Goal: Task Accomplishment & Management: Use online tool/utility

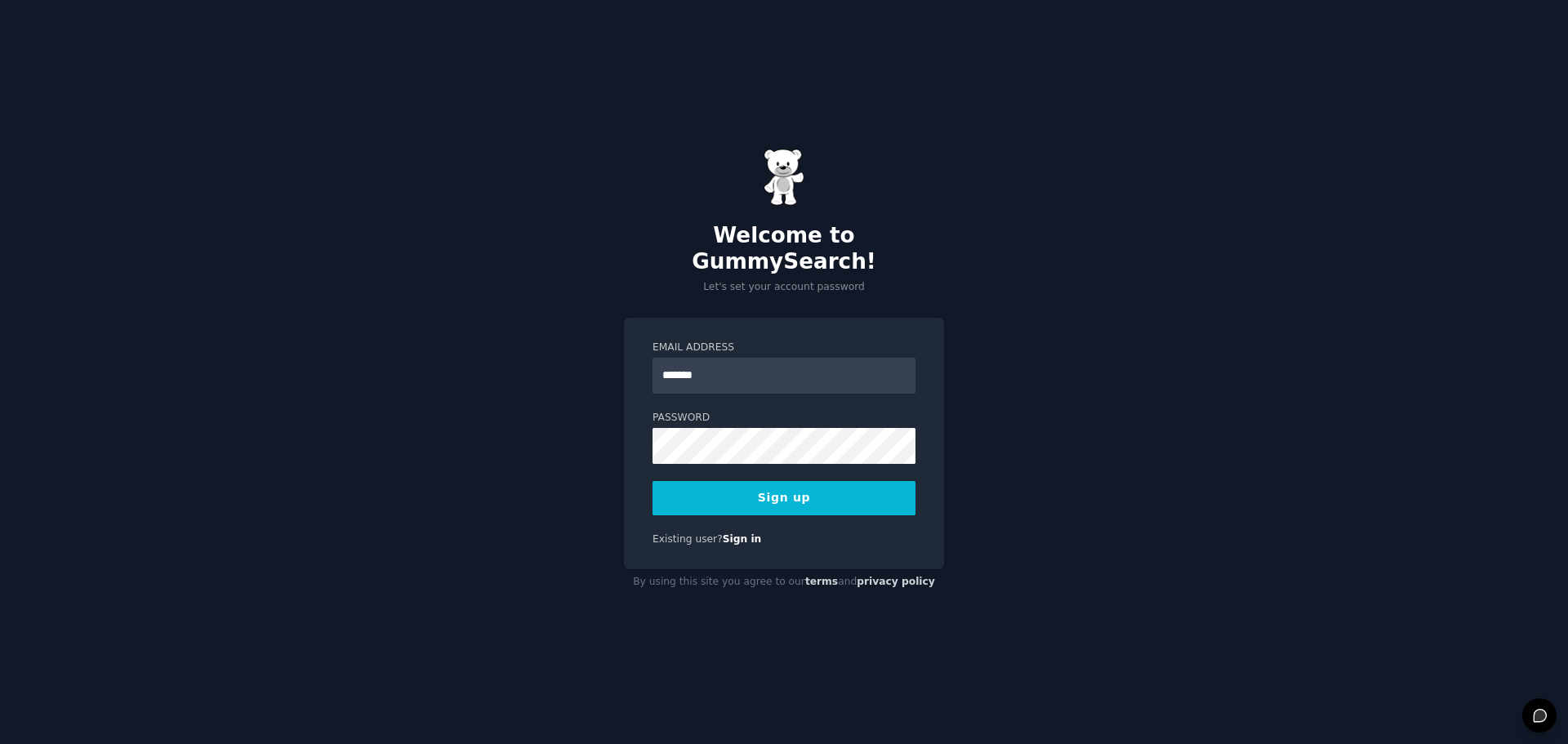
type input "**********"
click at [518, 427] on div "**********" at bounding box center [784, 372] width 1568 height 744
click at [695, 481] on button "Sign up" at bounding box center [784, 498] width 263 height 34
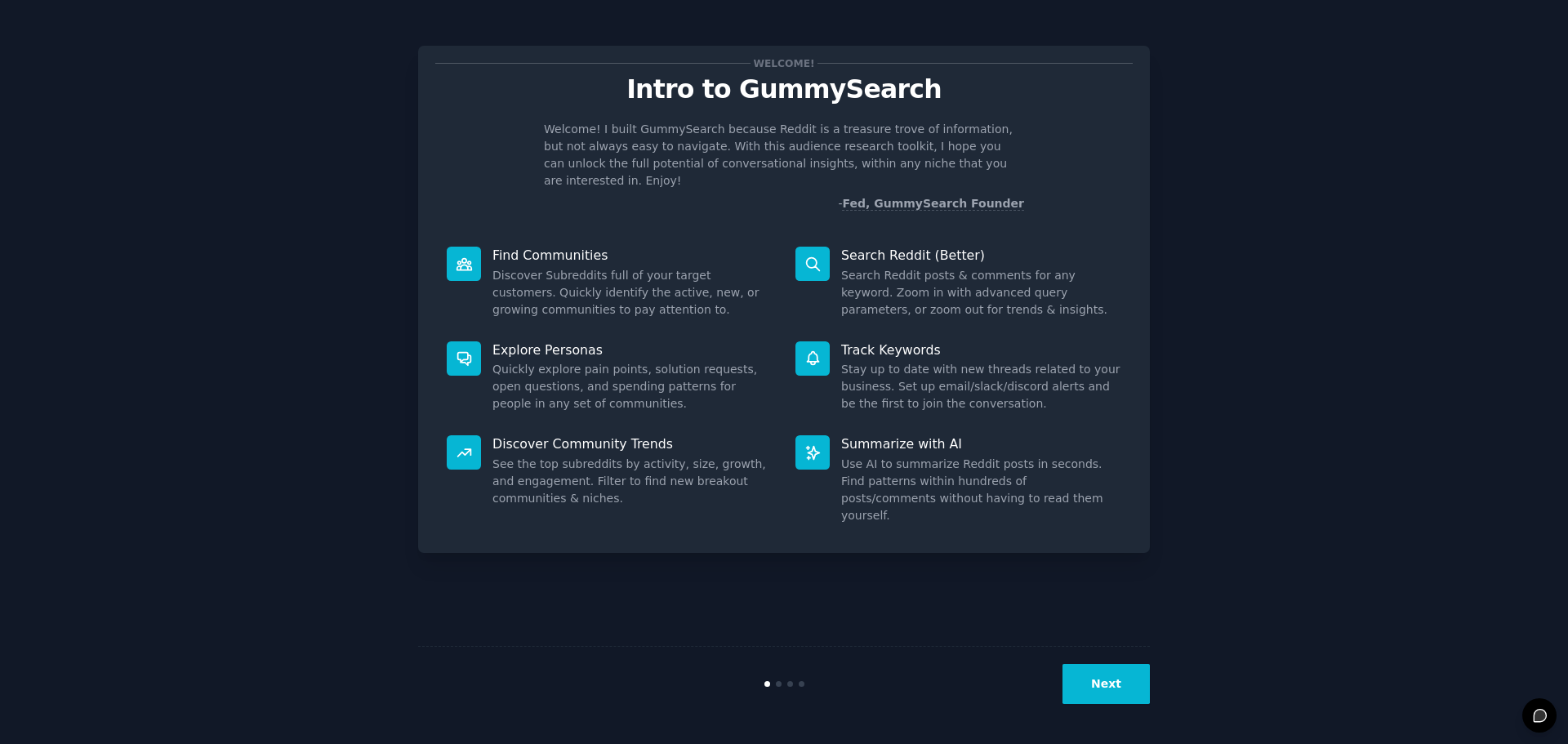
click at [1111, 683] on button "Next" at bounding box center [1105, 684] width 87 height 40
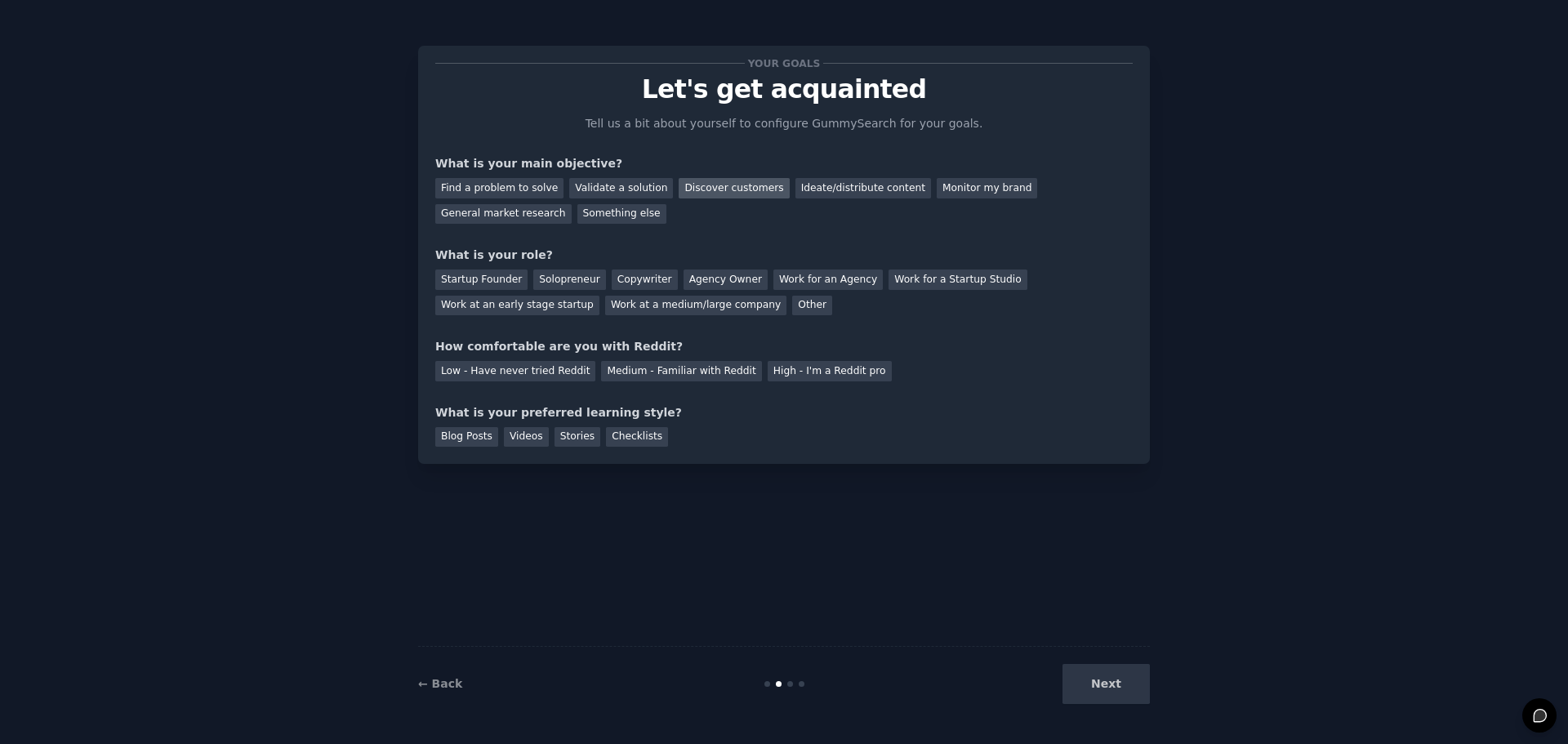
click at [719, 188] on div "Discover customers" at bounding box center [734, 188] width 110 height 20
click at [776, 277] on div "Work for an Agency" at bounding box center [828, 279] width 109 height 20
click at [611, 370] on div "Medium - Familiar with Reddit" at bounding box center [681, 371] width 160 height 20
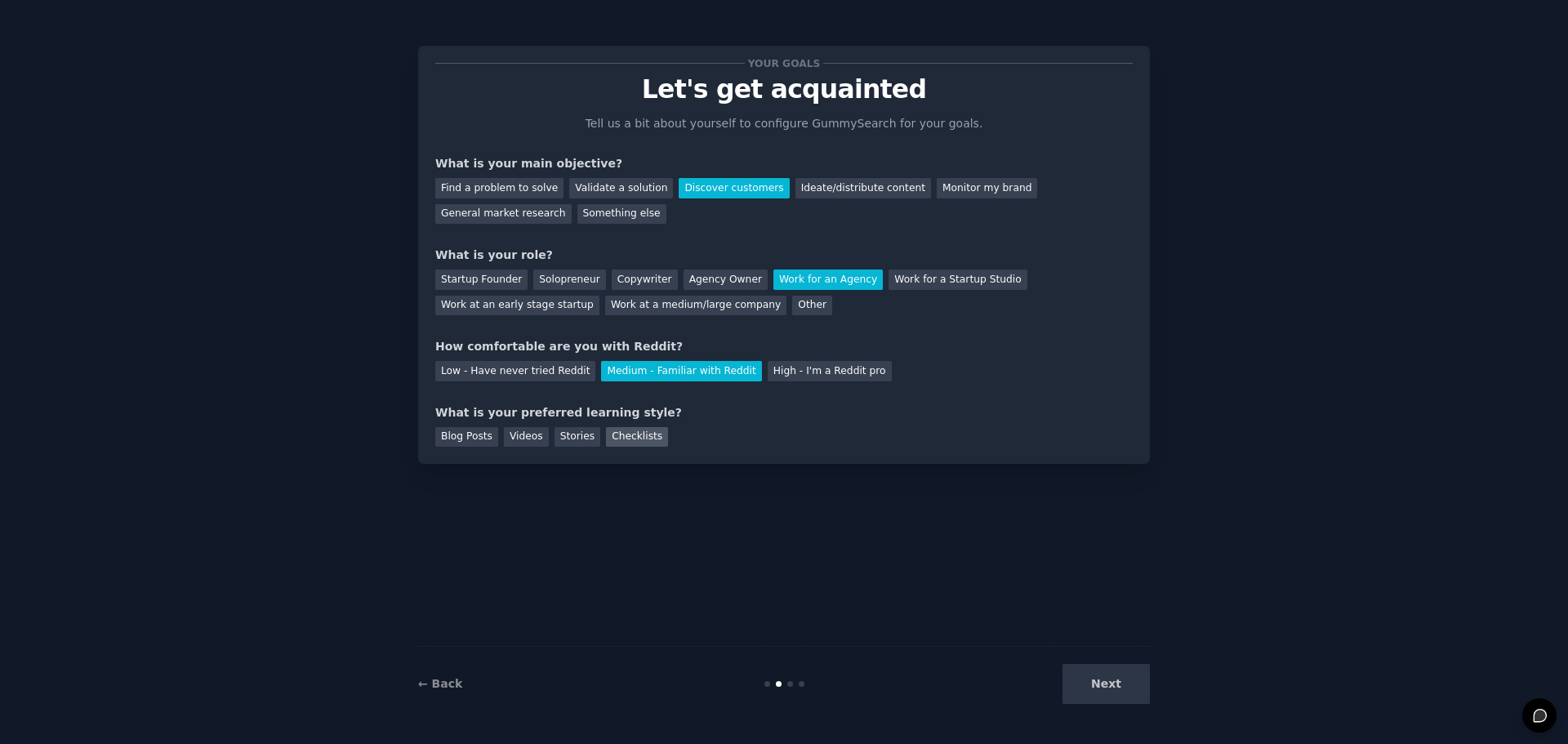
click at [623, 439] on div "Checklists" at bounding box center [637, 437] width 62 height 20
click at [515, 435] on div "Videos" at bounding box center [526, 437] width 45 height 20
click at [626, 440] on div "Checklists" at bounding box center [637, 437] width 62 height 20
click at [1109, 684] on button "Next" at bounding box center [1105, 684] width 87 height 40
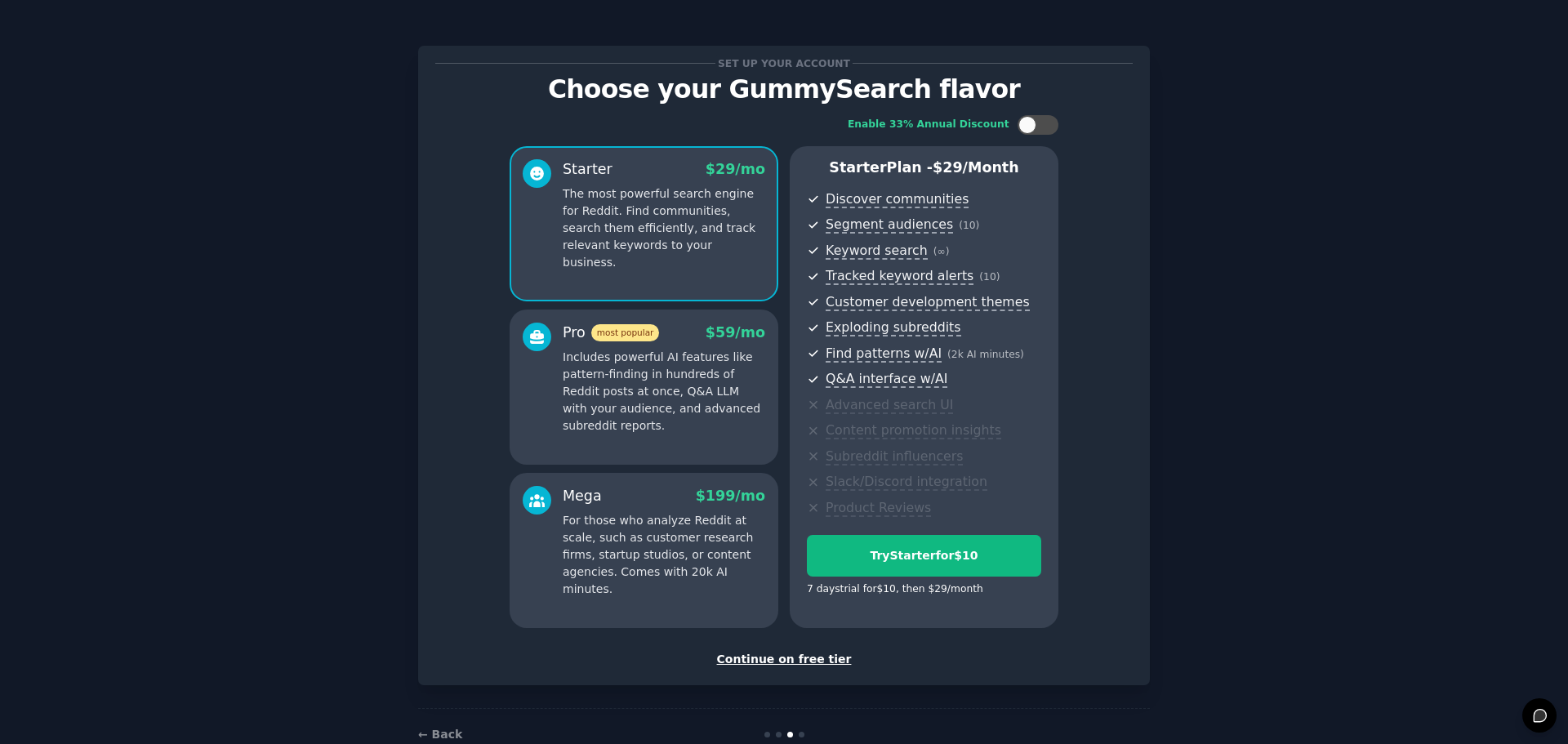
click at [790, 657] on div "Continue on free tier" at bounding box center [784, 659] width 697 height 17
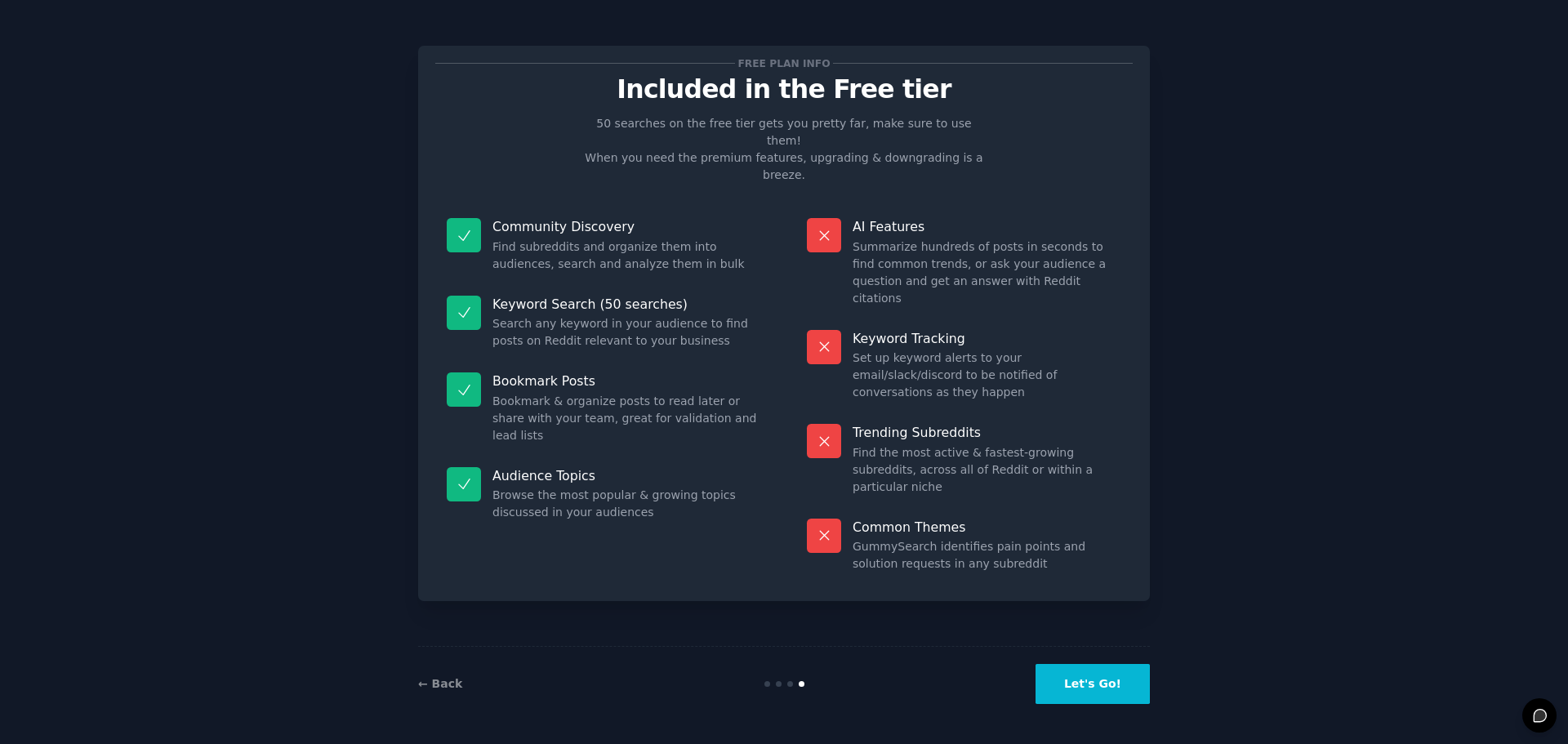
click at [1107, 684] on button "Let's Go!" at bounding box center [1092, 684] width 115 height 40
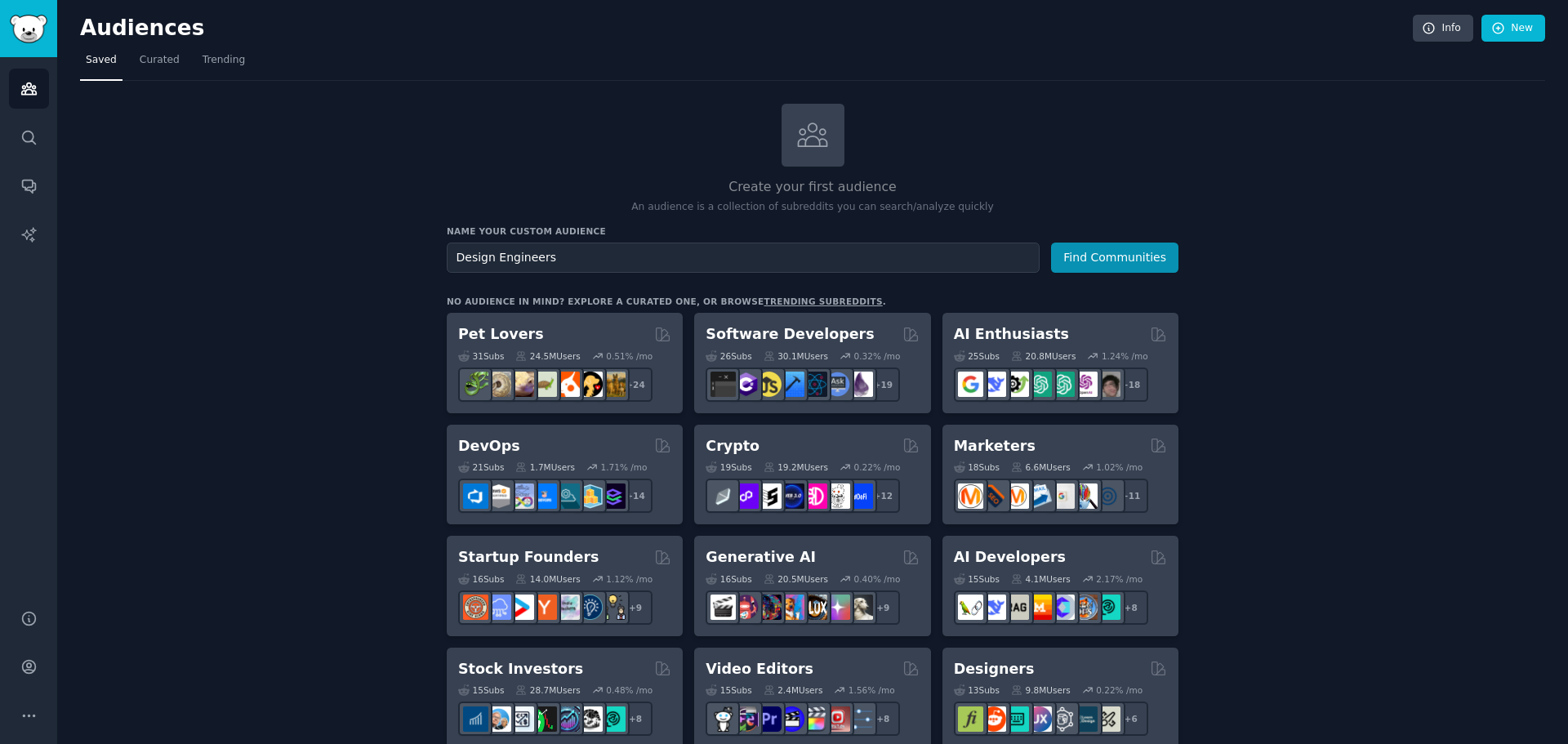
click at [490, 256] on input "Design Engineers" at bounding box center [742, 257] width 593 height 30
click at [455, 259] on input "Design Engineers" at bounding box center [742, 257] width 593 height 30
type input "Design Engineers"
click at [1111, 255] on button "Find Communities" at bounding box center [1114, 257] width 127 height 30
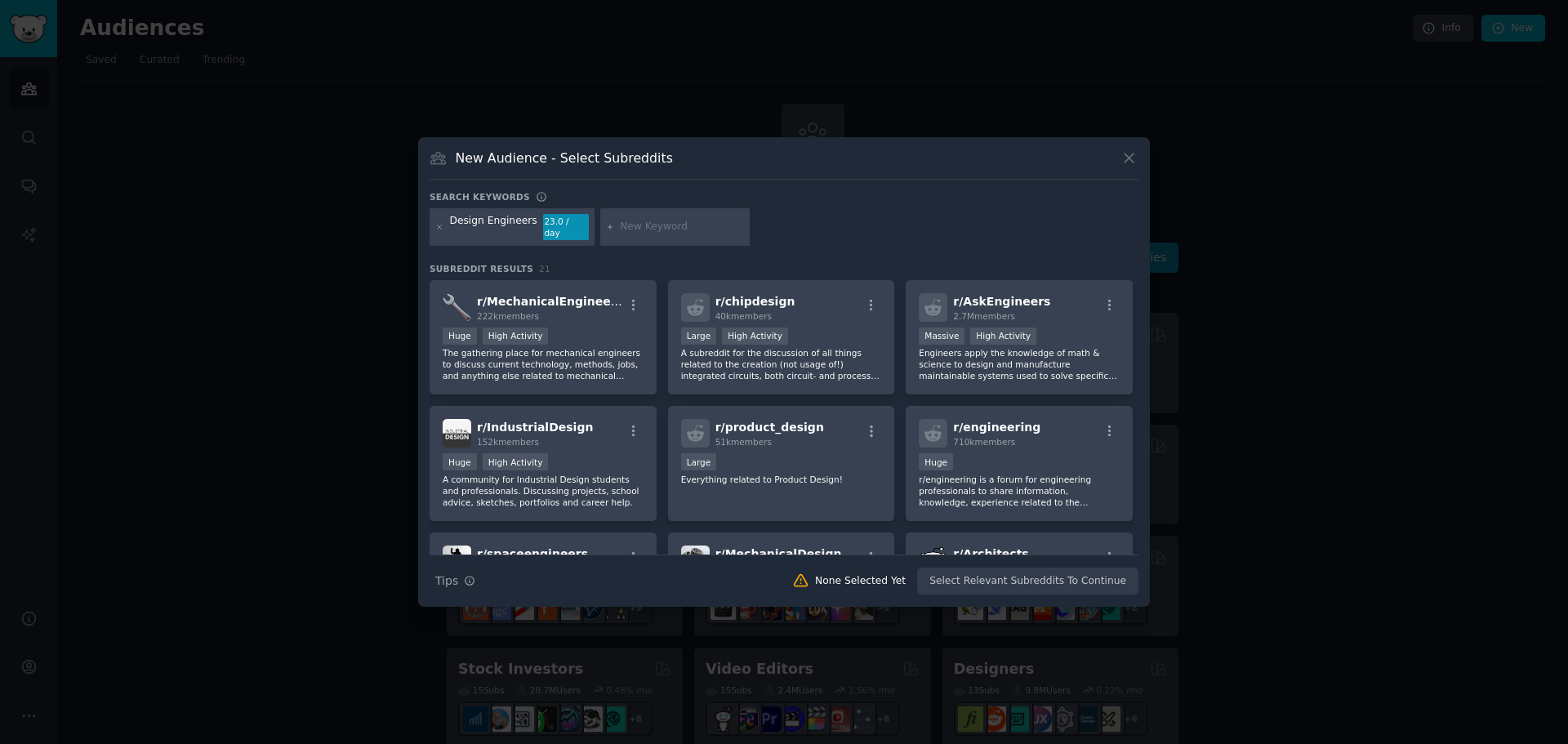
click at [635, 224] on input "text" at bounding box center [681, 227] width 124 height 15
type input "tolerance"
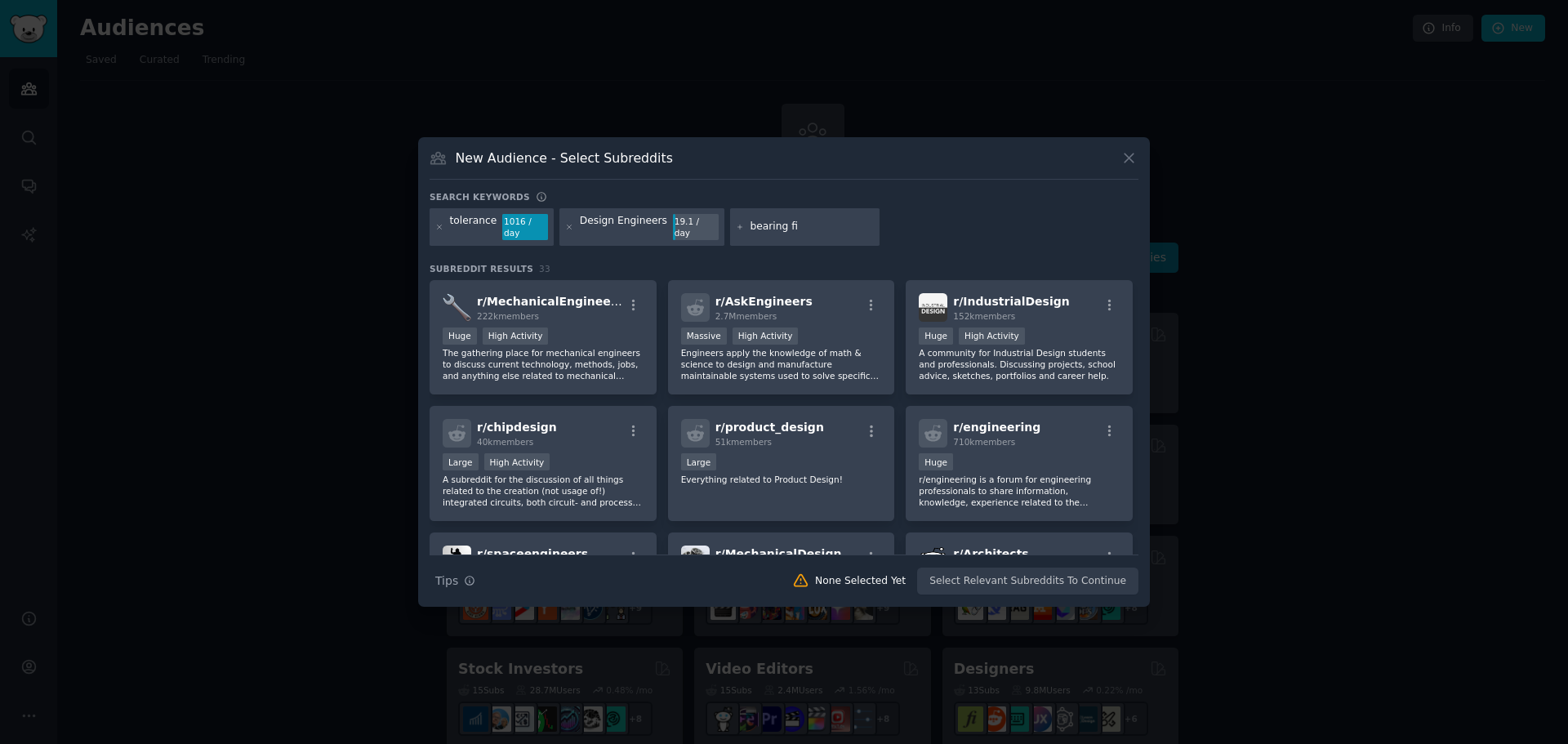
type input "bearing fit"
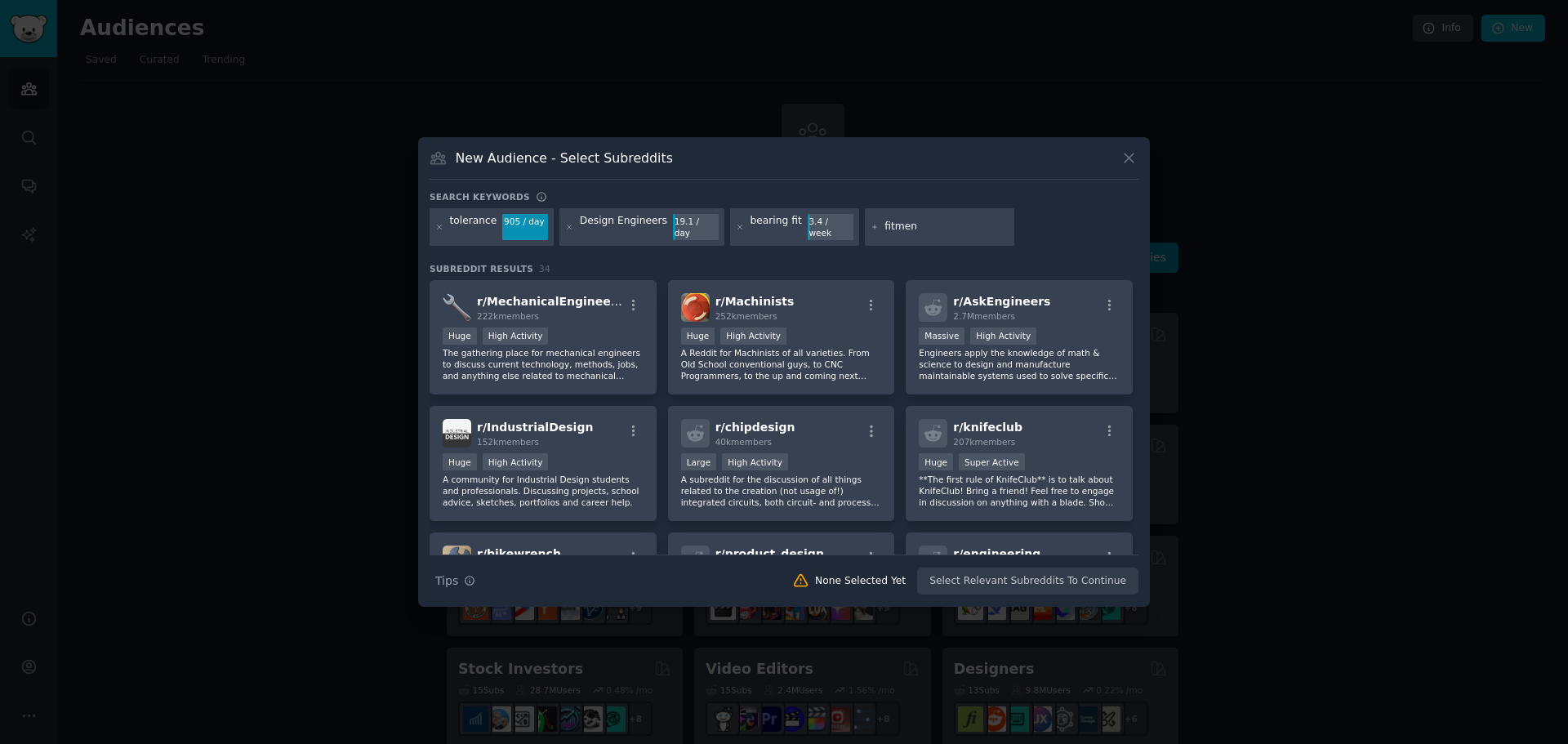
type input "fitment"
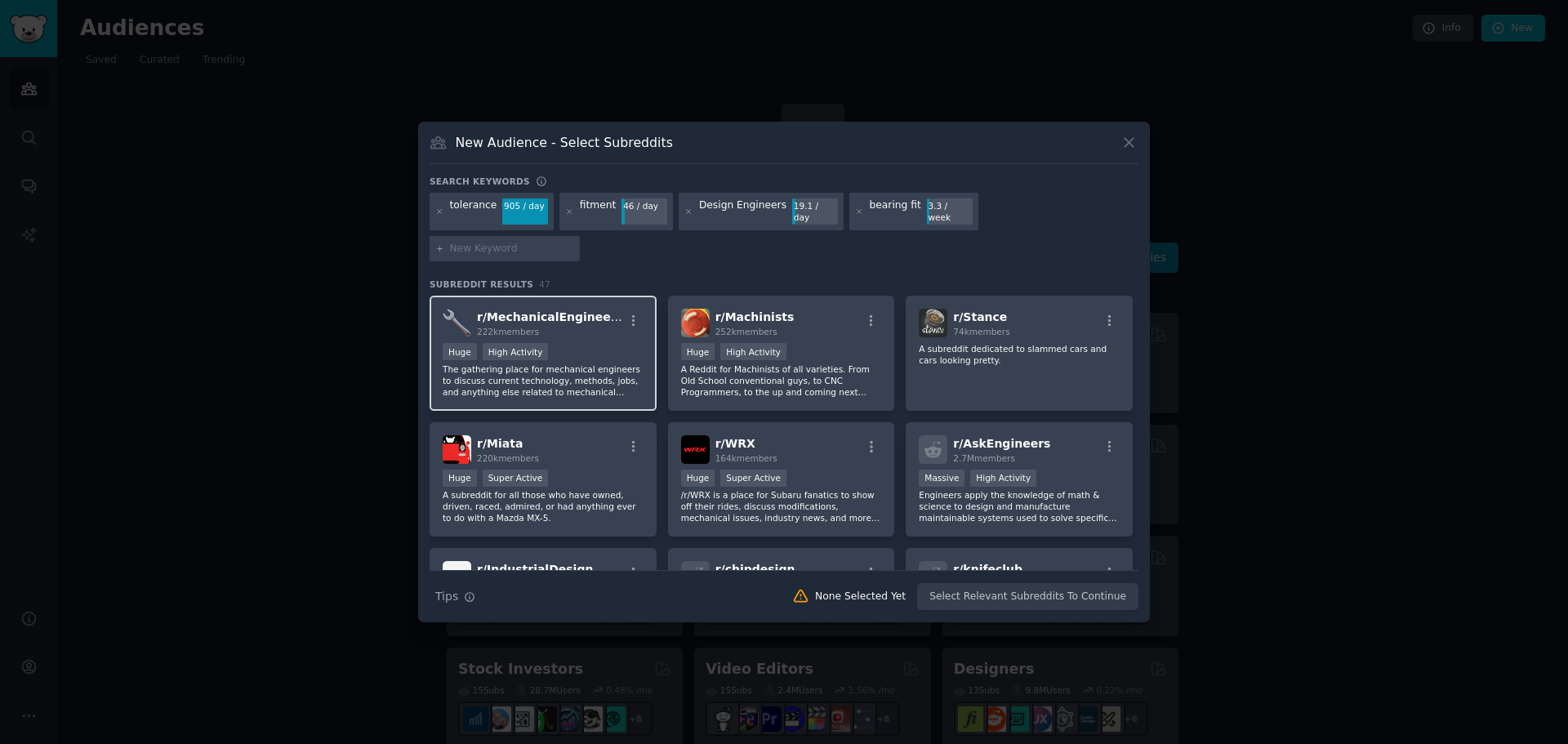
click at [601, 364] on p "The gathering place for mechanical engineers to discuss current technology, met…" at bounding box center [543, 380] width 201 height 34
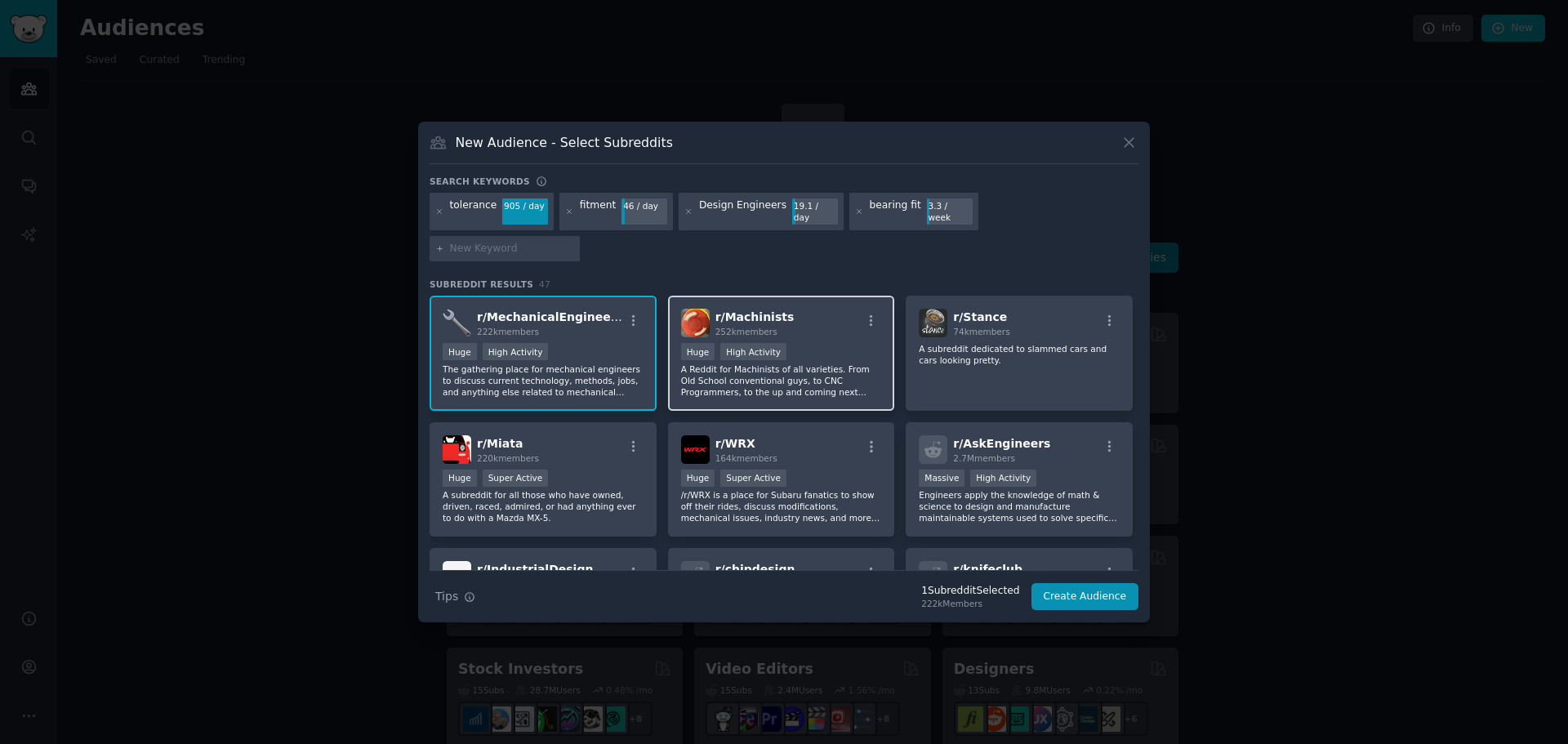
click at [796, 364] on p "A Reddit for Machinists of all varieties. From Old School conventional guys, to…" at bounding box center [781, 380] width 201 height 34
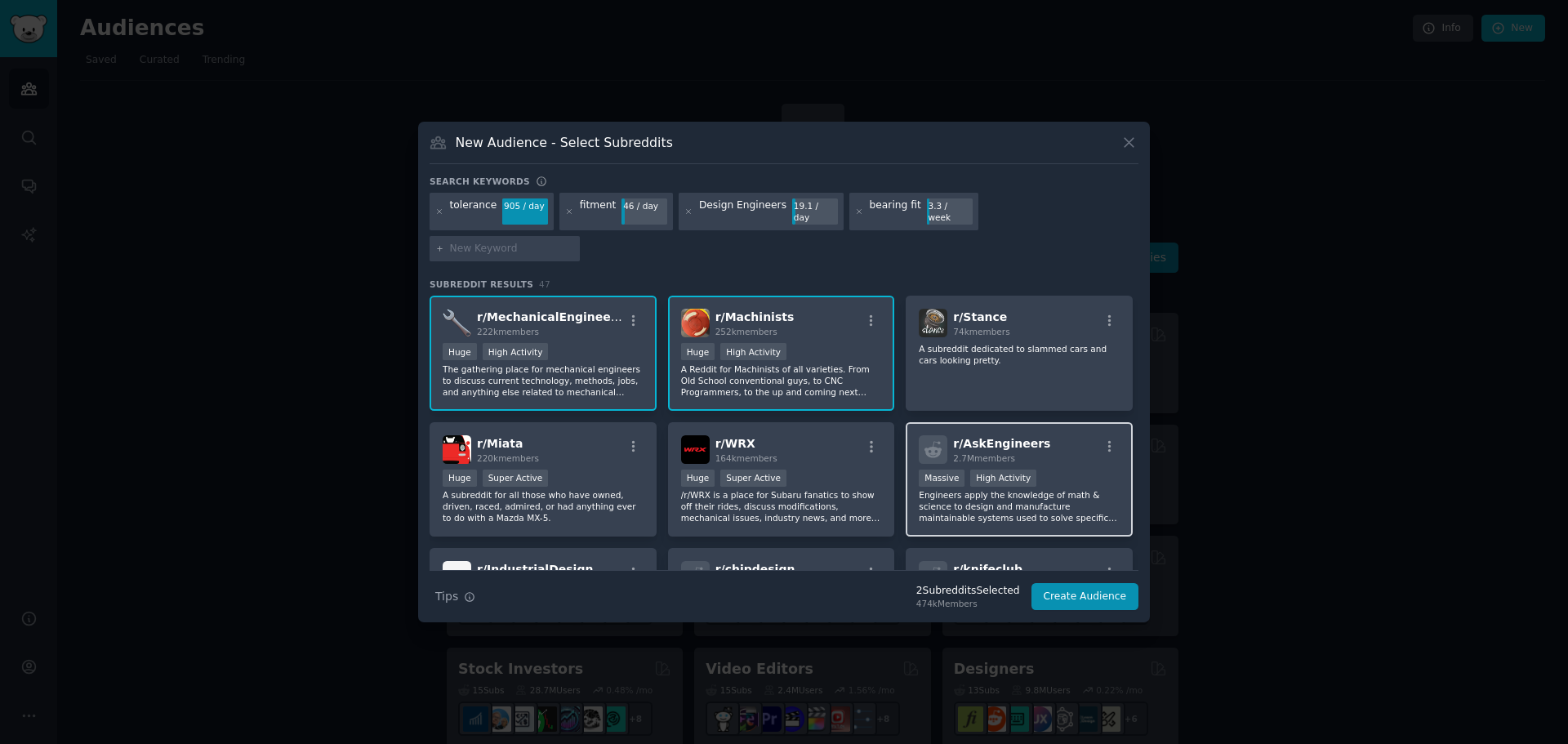
click at [1088, 469] on div ">= 80th percentile for submissions / day Massive High Activity" at bounding box center [1019, 479] width 201 height 20
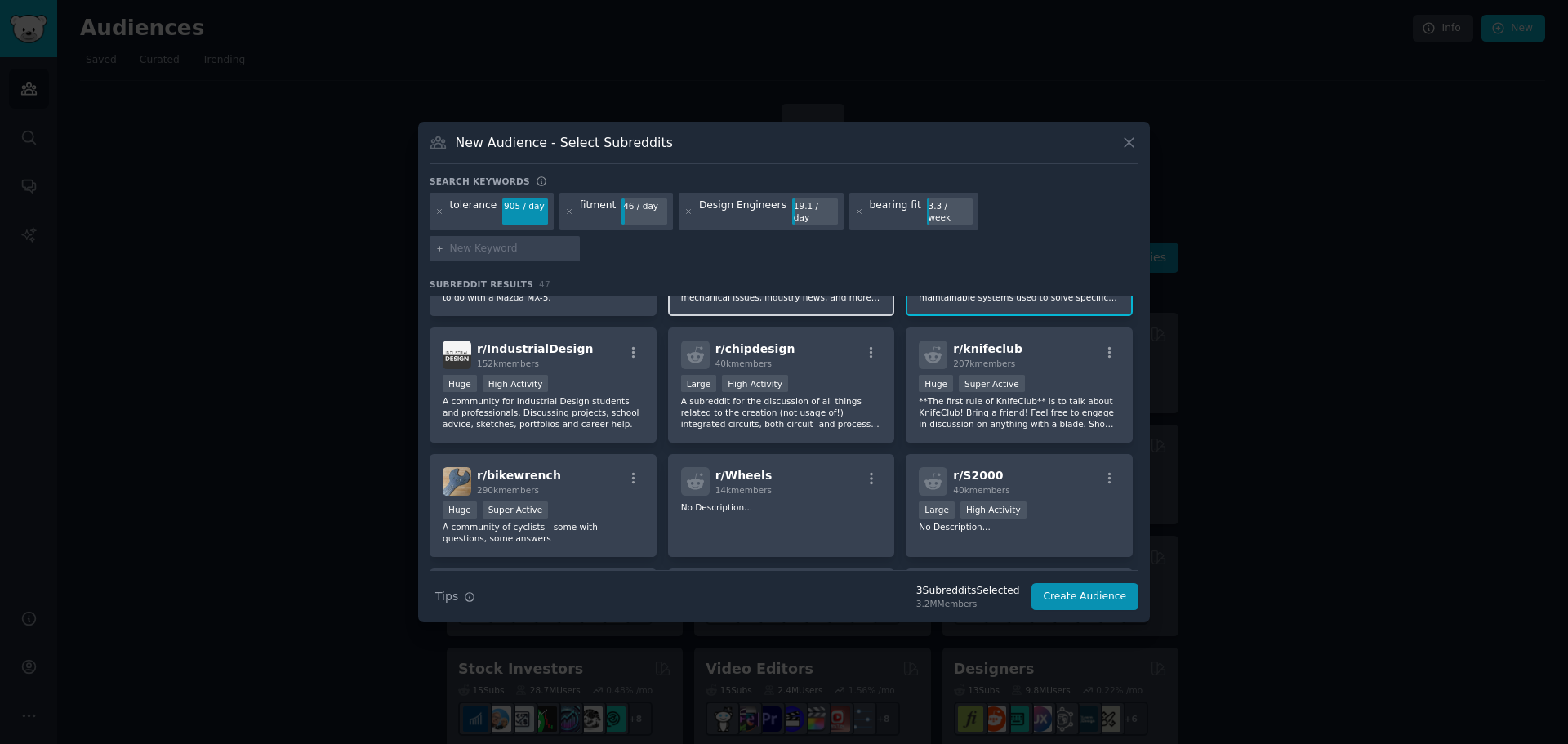
scroll to position [245, 0]
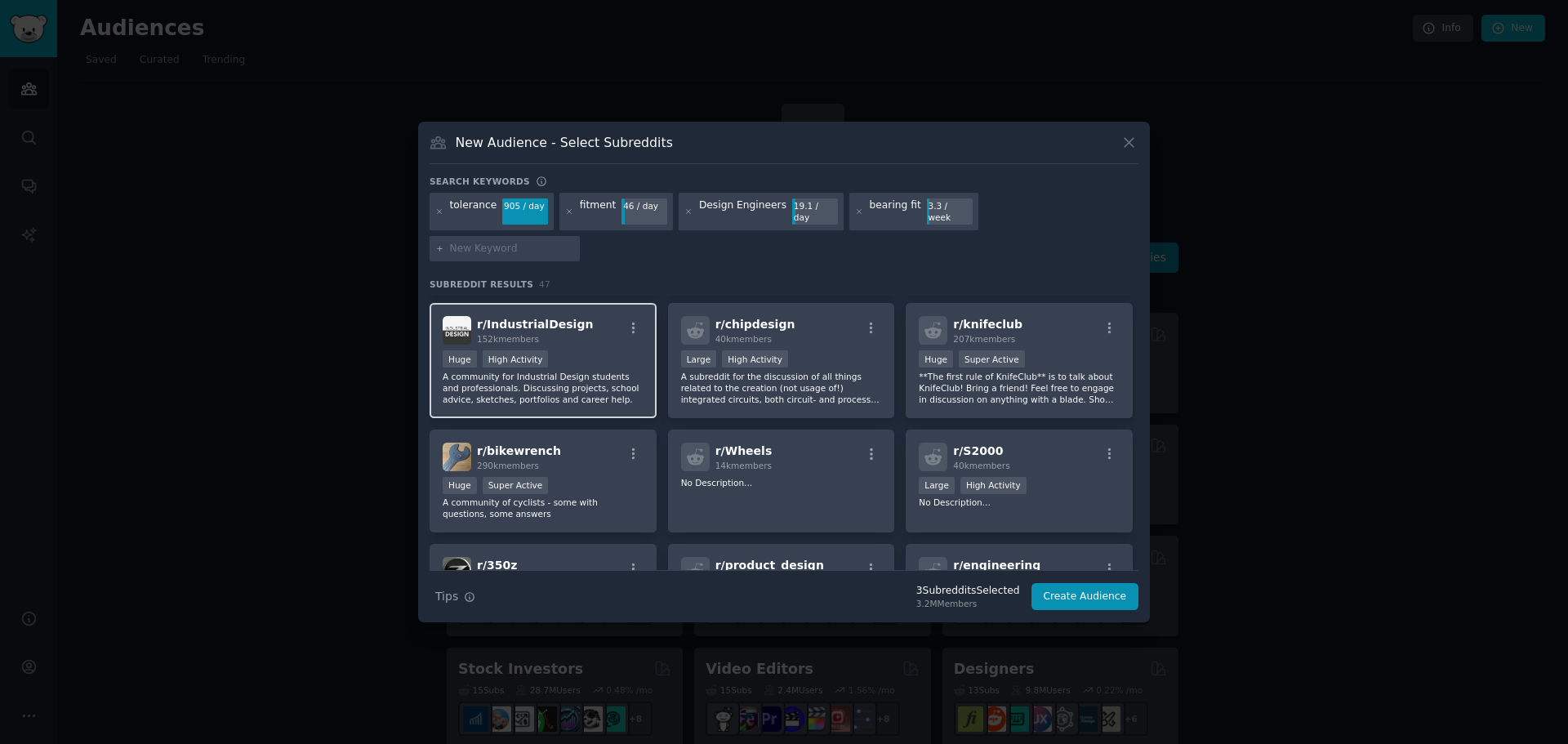
click at [600, 350] on div "100,000 - 1,000,000 members Huge High Activity" at bounding box center [543, 360] width 201 height 20
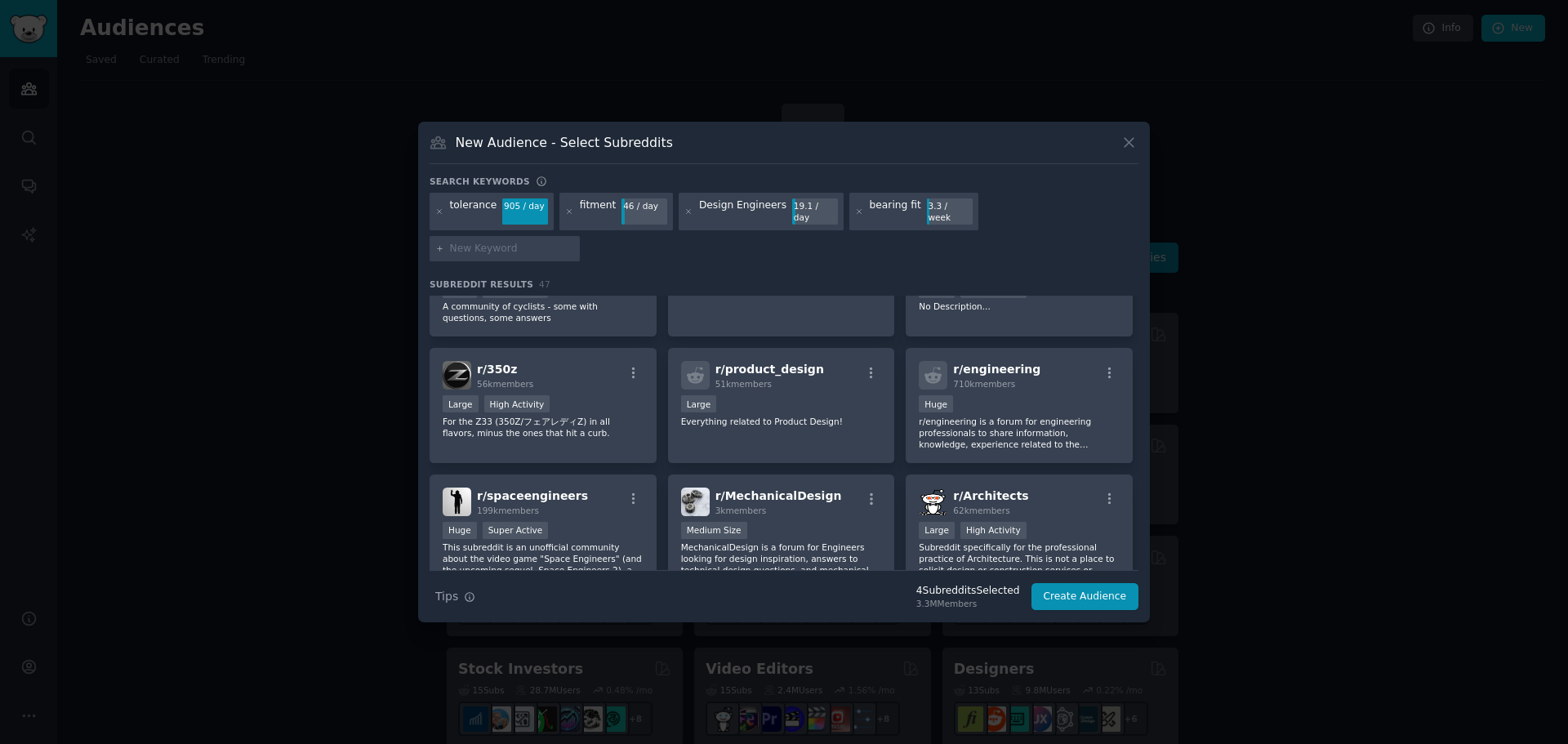
scroll to position [490, 0]
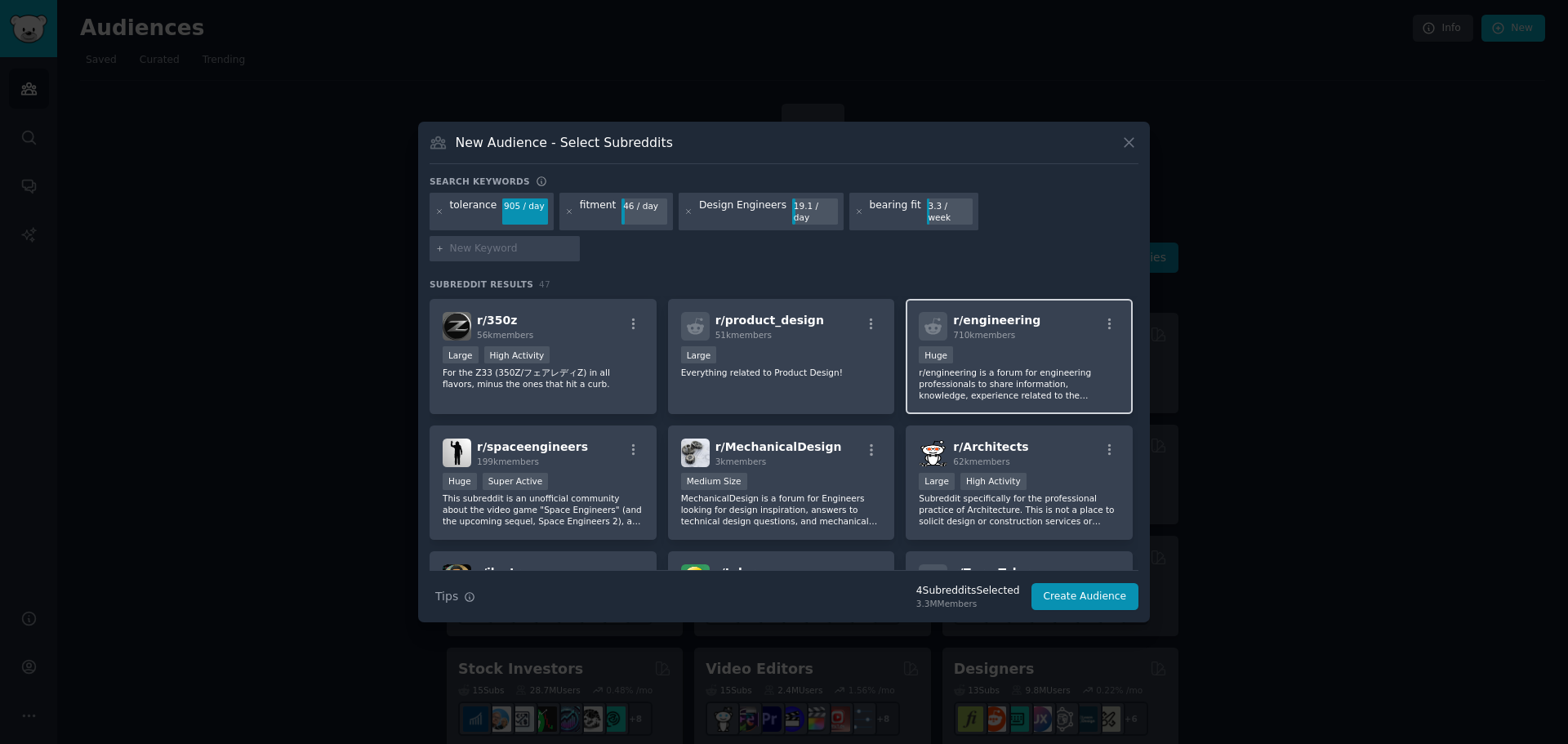
click at [1010, 346] on div "Huge" at bounding box center [1019, 356] width 201 height 20
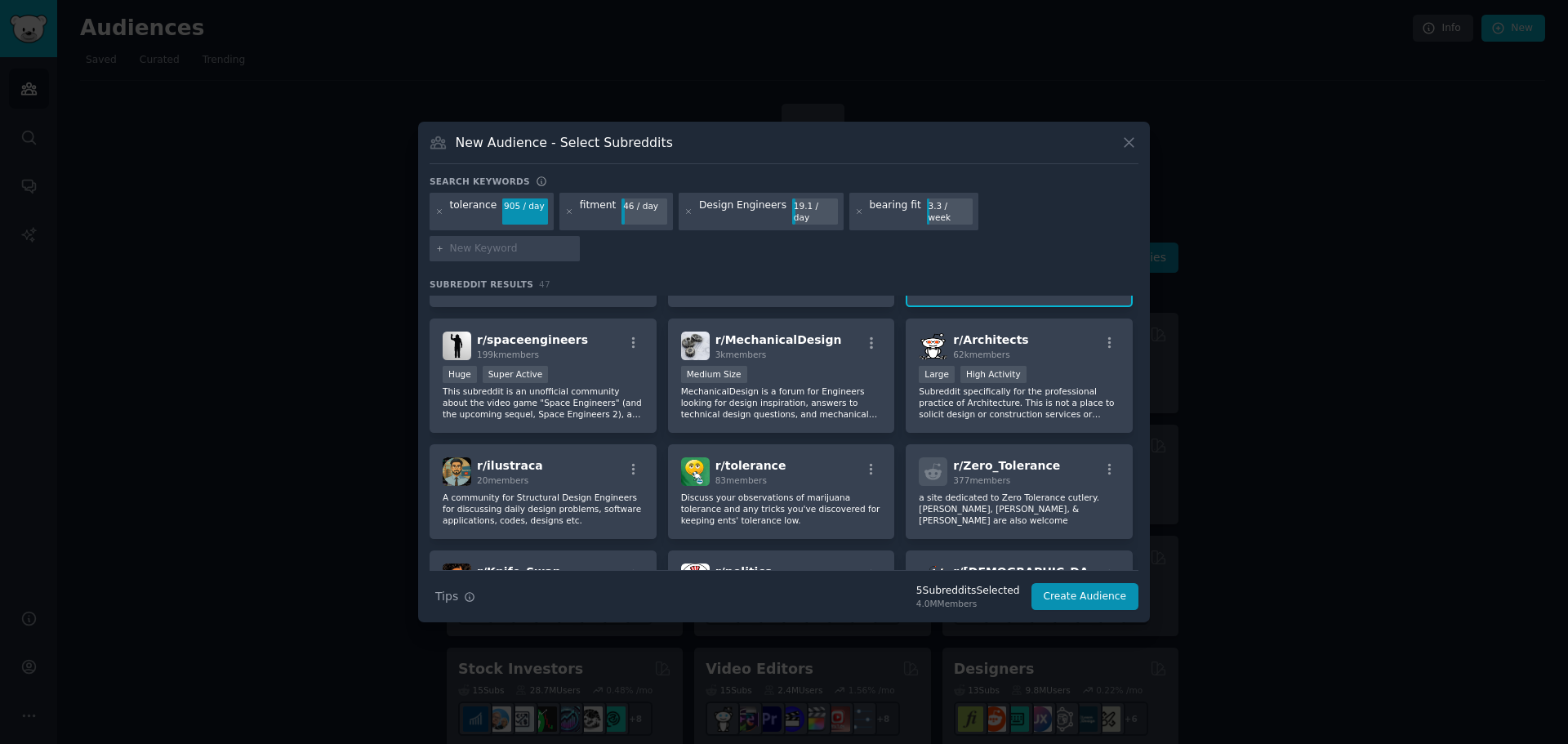
scroll to position [572, 0]
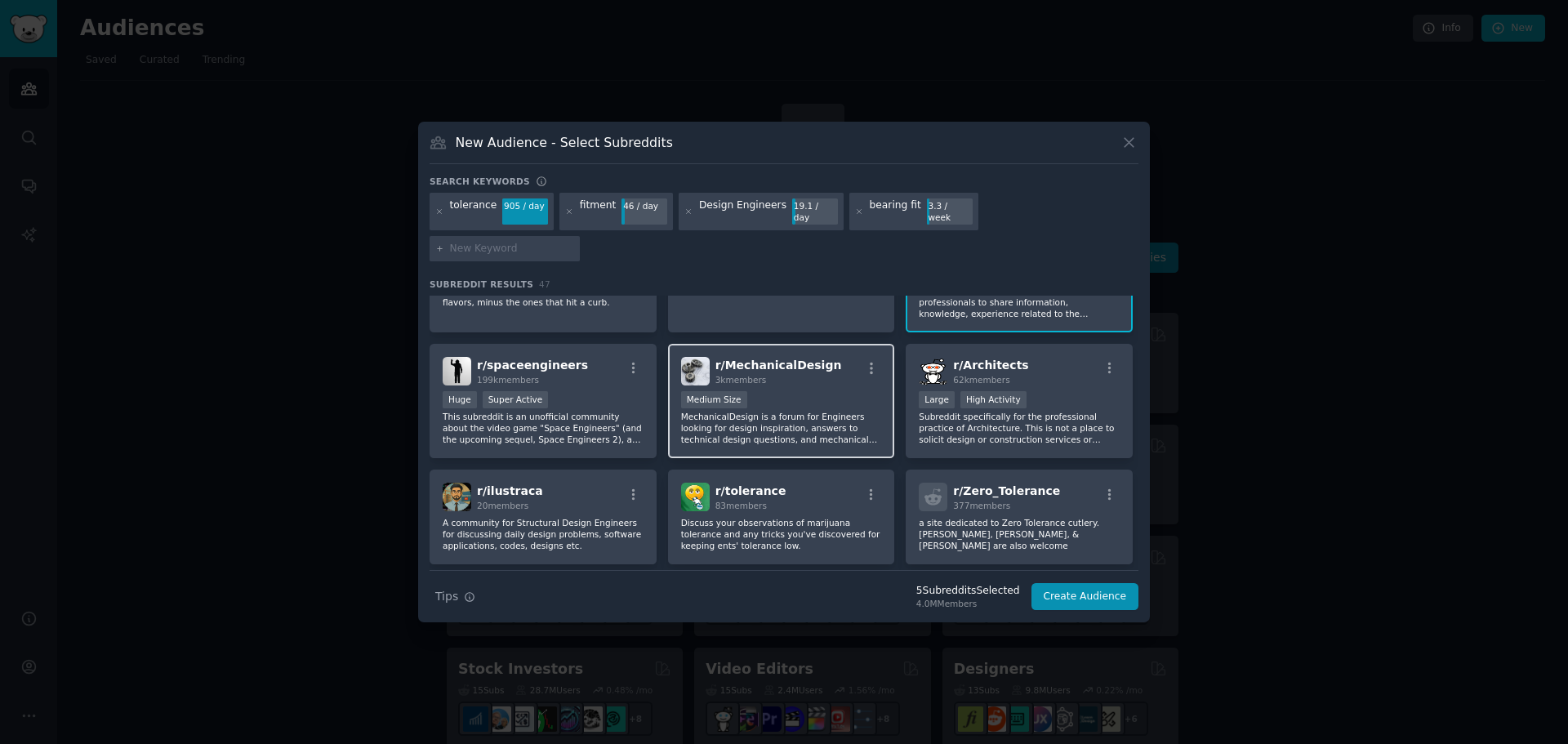
click at [823, 410] on p "MechanicalDesign is a forum for Engineers looking for design inspiration, answe…" at bounding box center [781, 427] width 201 height 34
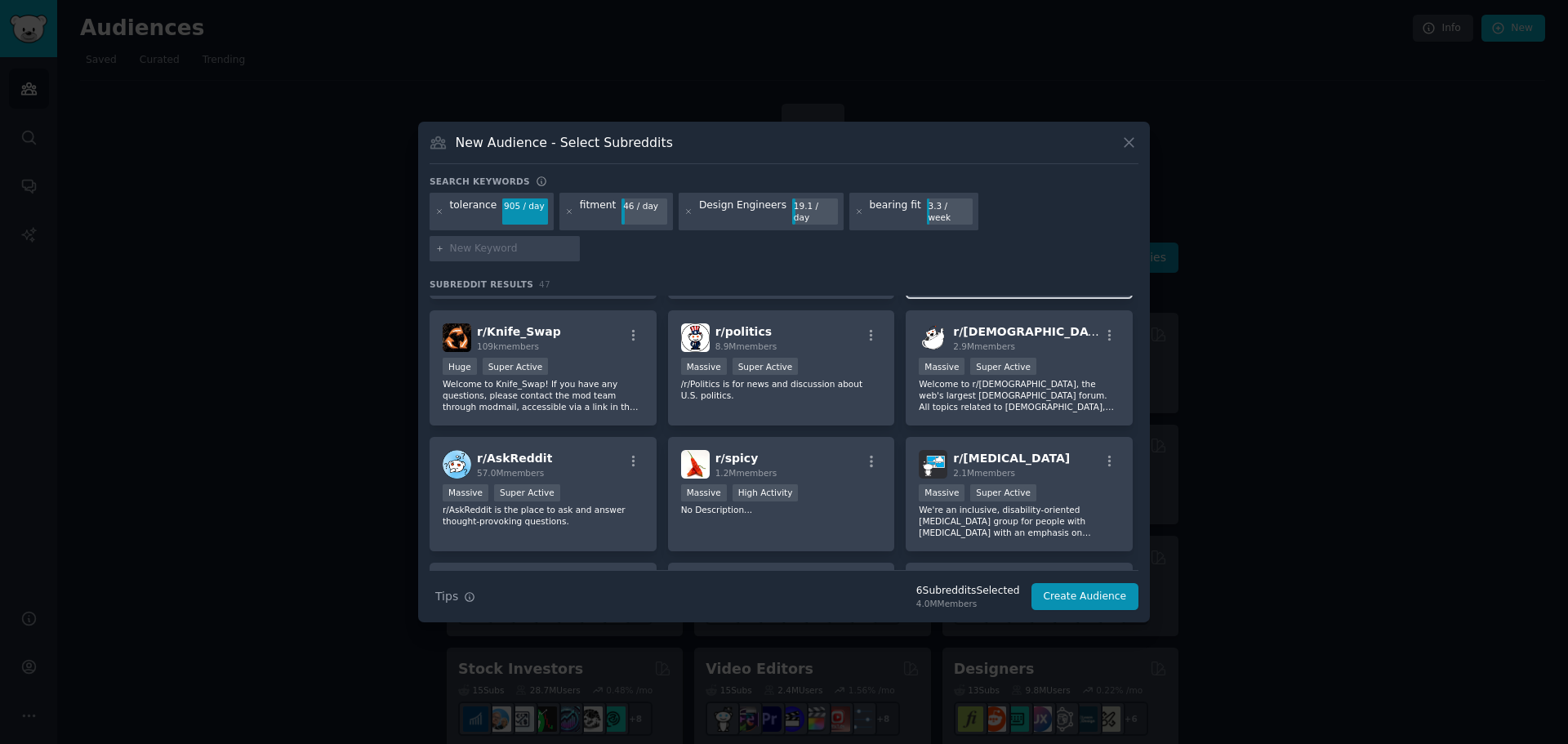
scroll to position [816, 0]
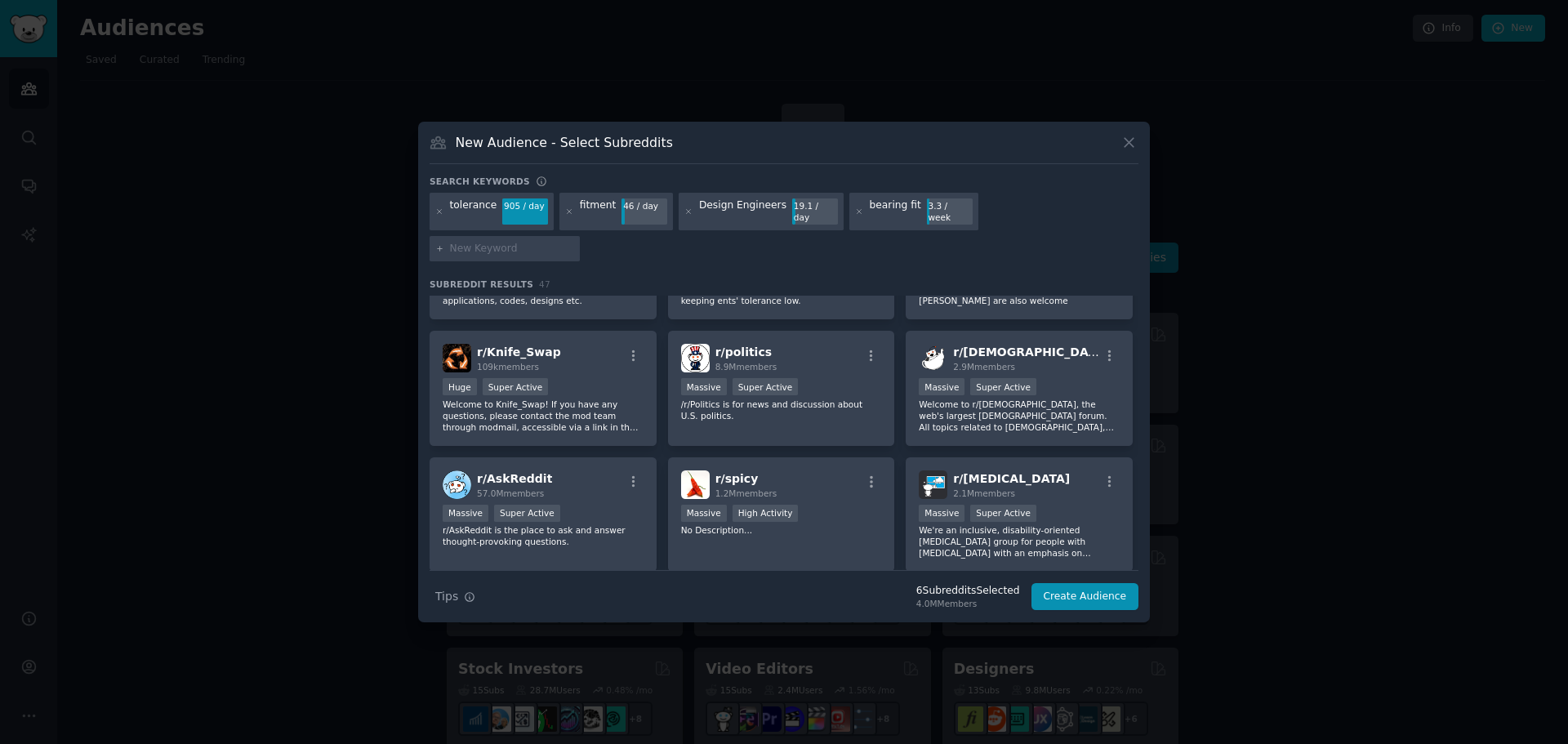
click at [575, 242] on input "text" at bounding box center [511, 249] width 124 height 15
type input "manufacturing"
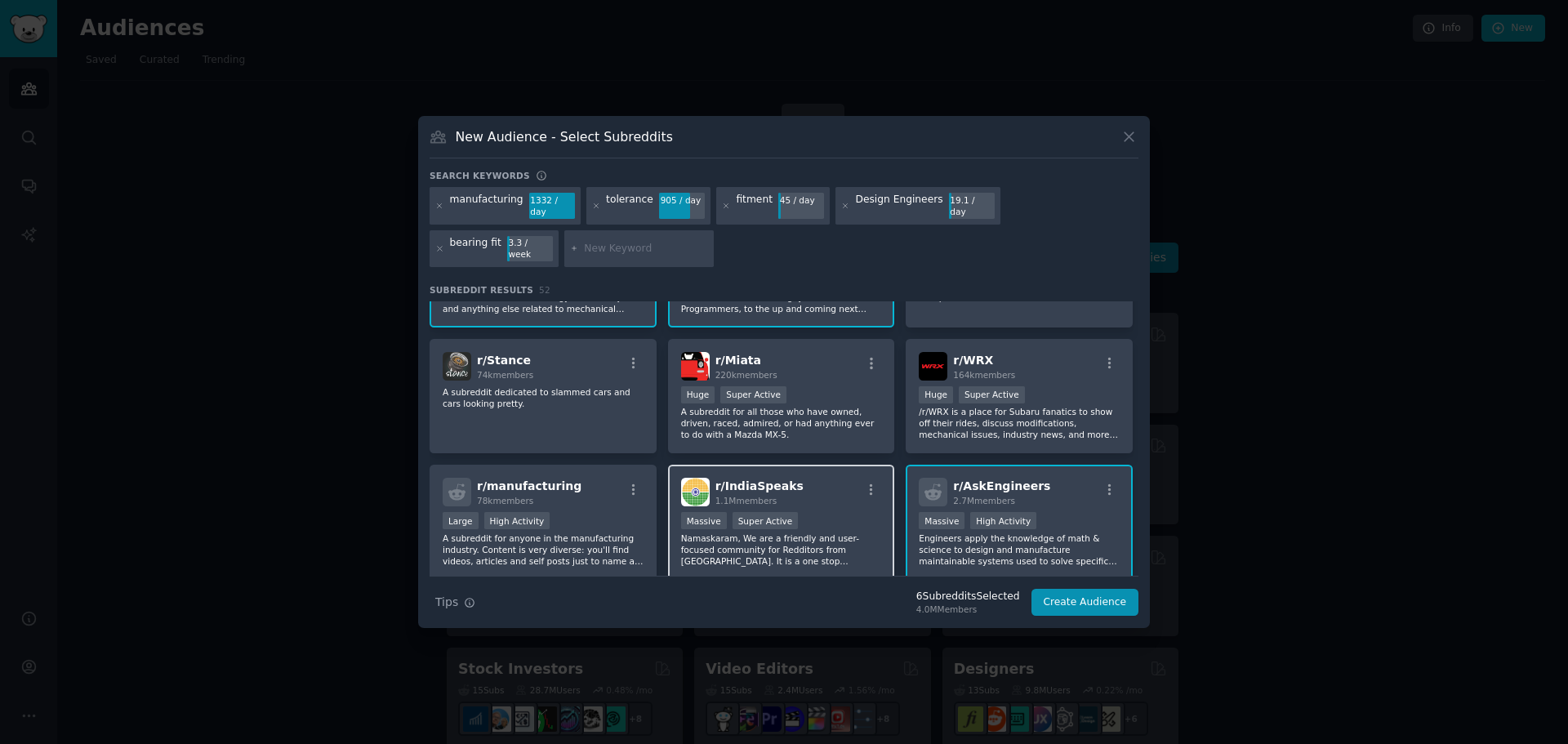
scroll to position [245, 0]
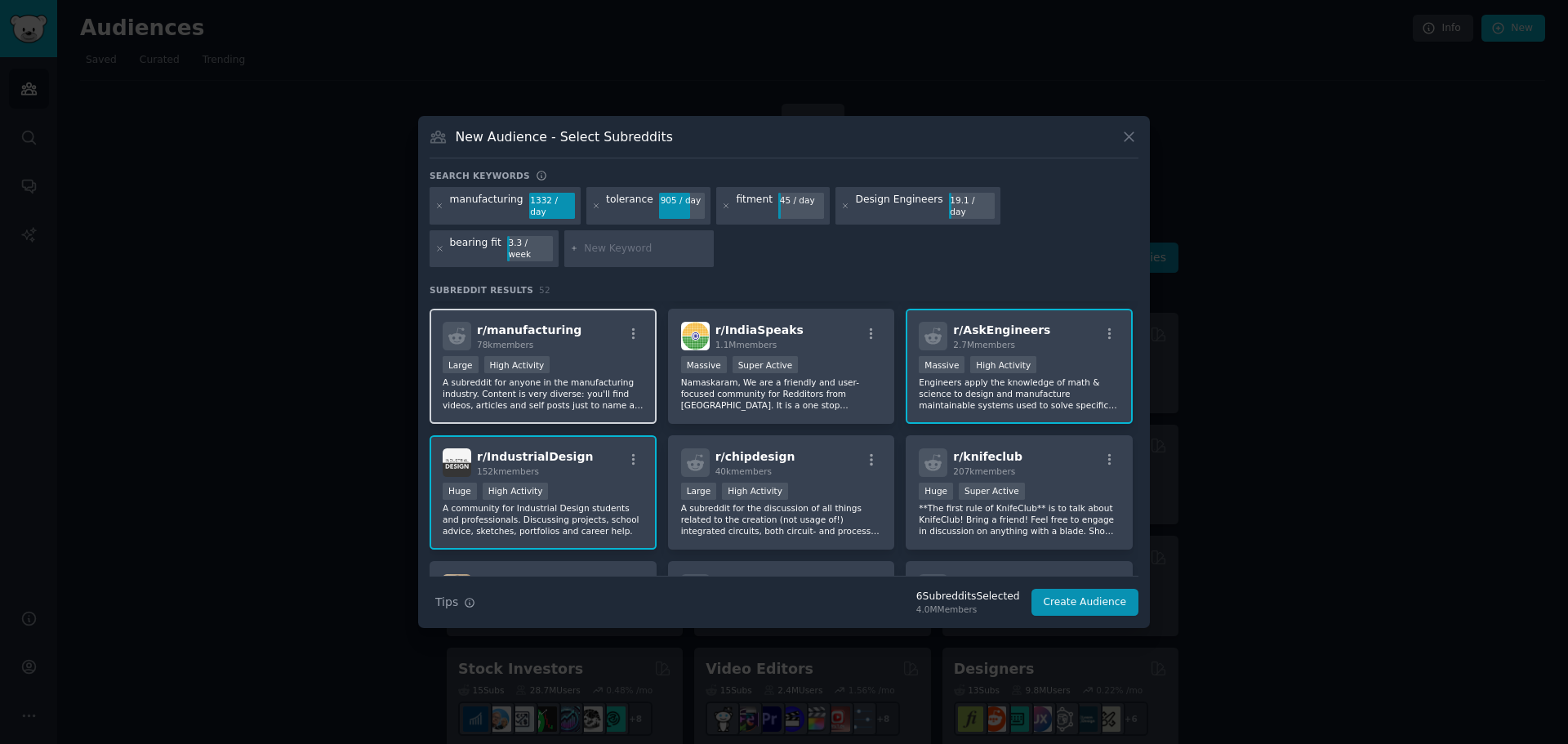
click at [569, 356] on div "Large High Activity" at bounding box center [543, 367] width 201 height 20
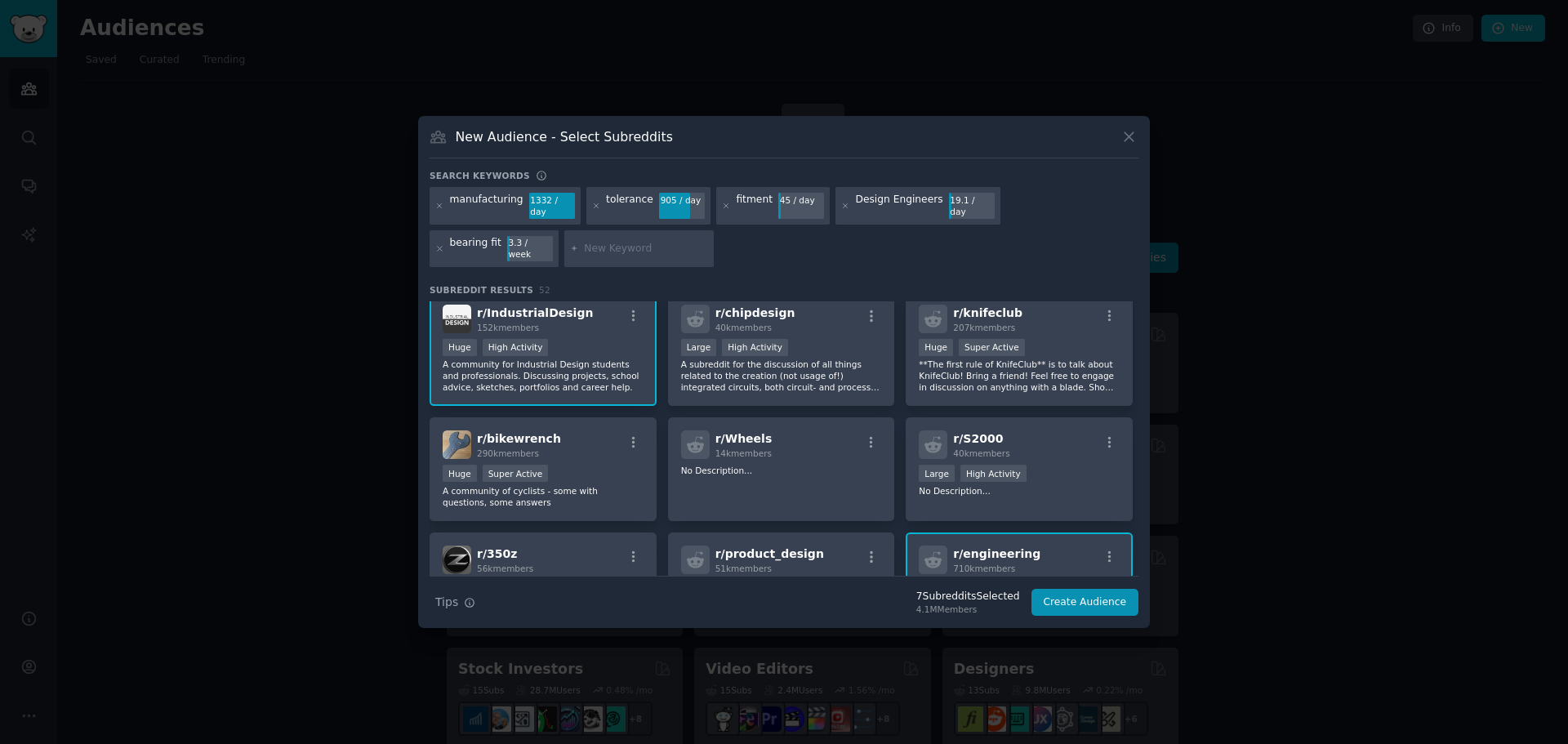
scroll to position [409, 0]
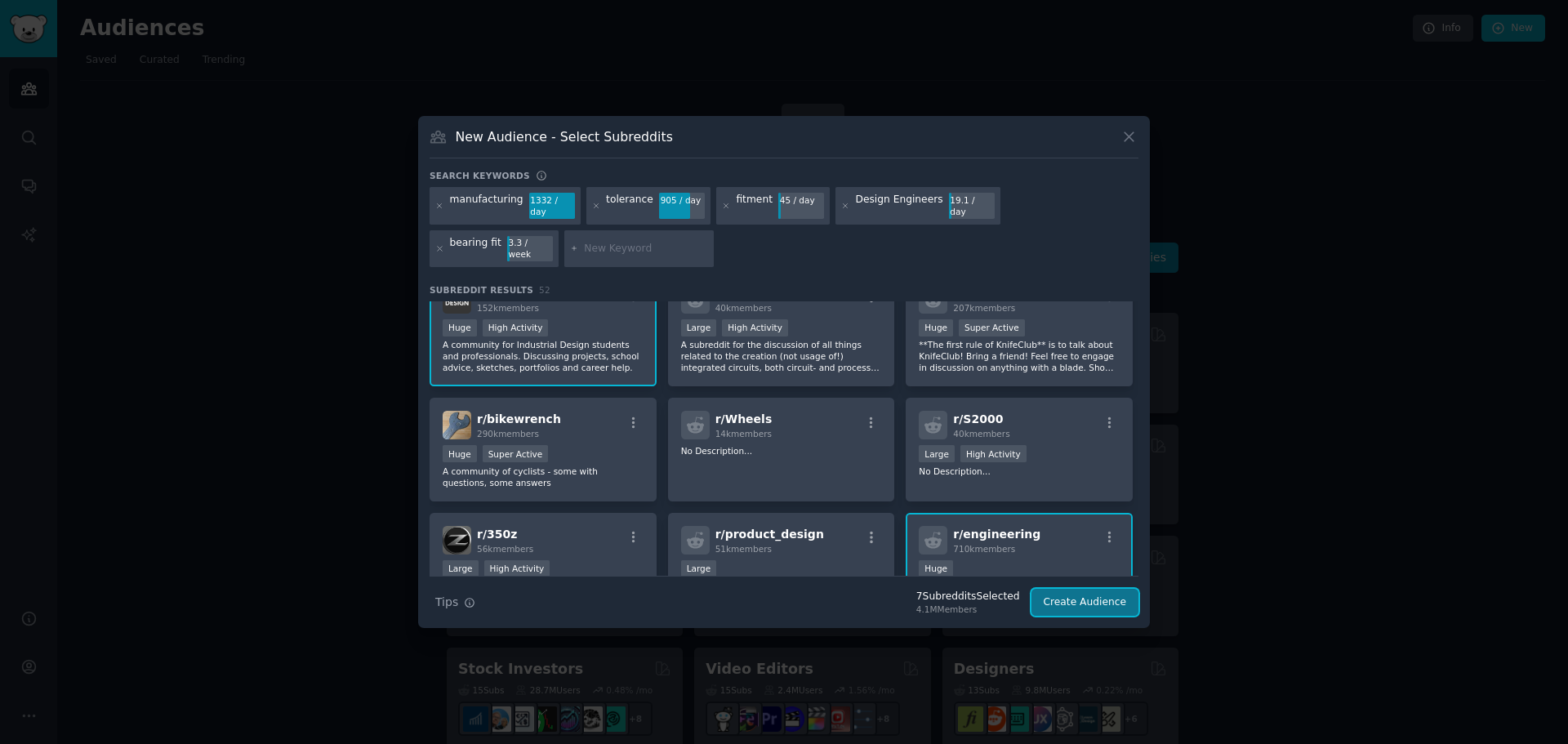
click at [1074, 589] on button "Create Audience" at bounding box center [1086, 603] width 108 height 27
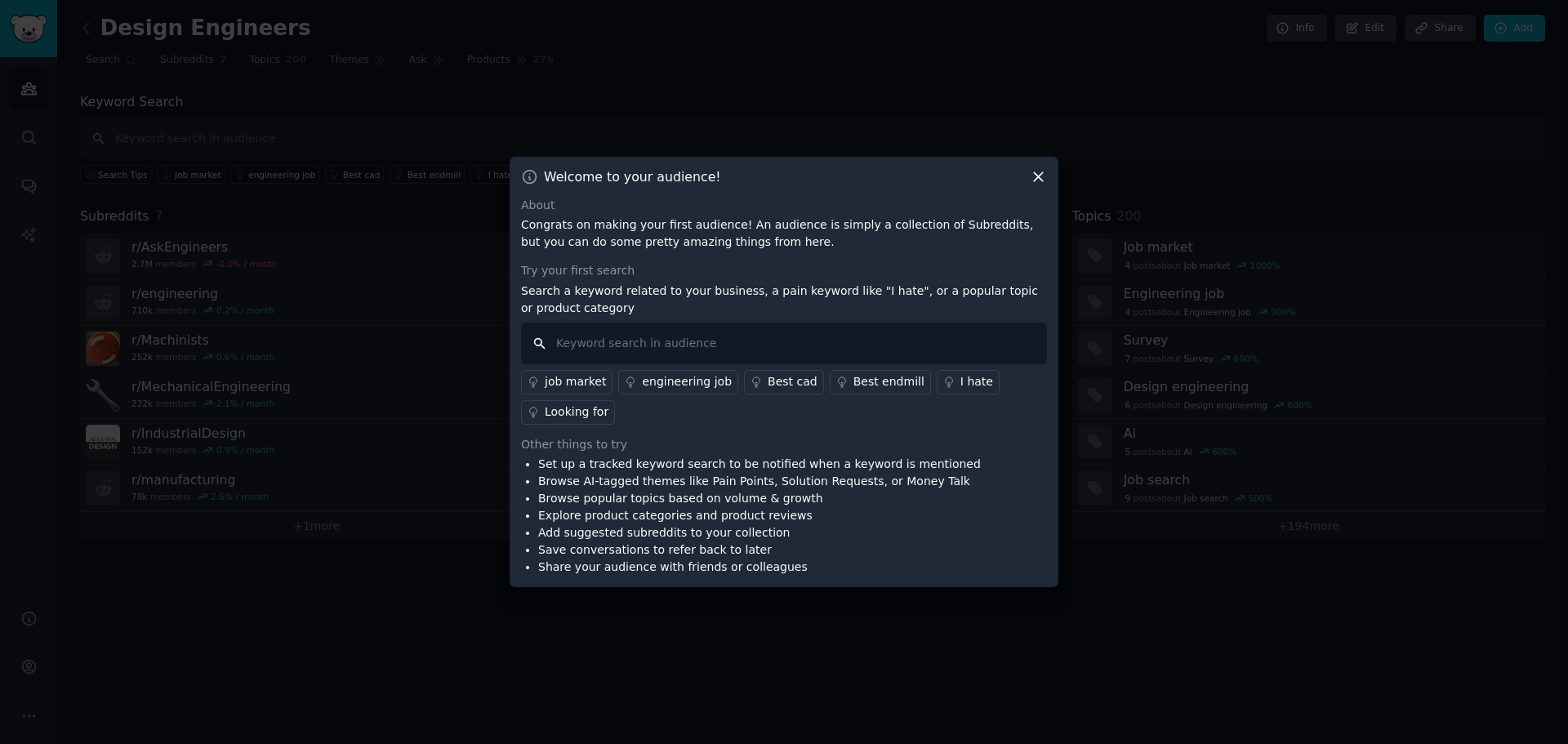
click at [568, 345] on input "text" at bounding box center [784, 343] width 526 height 41
type input "tolerance fit"
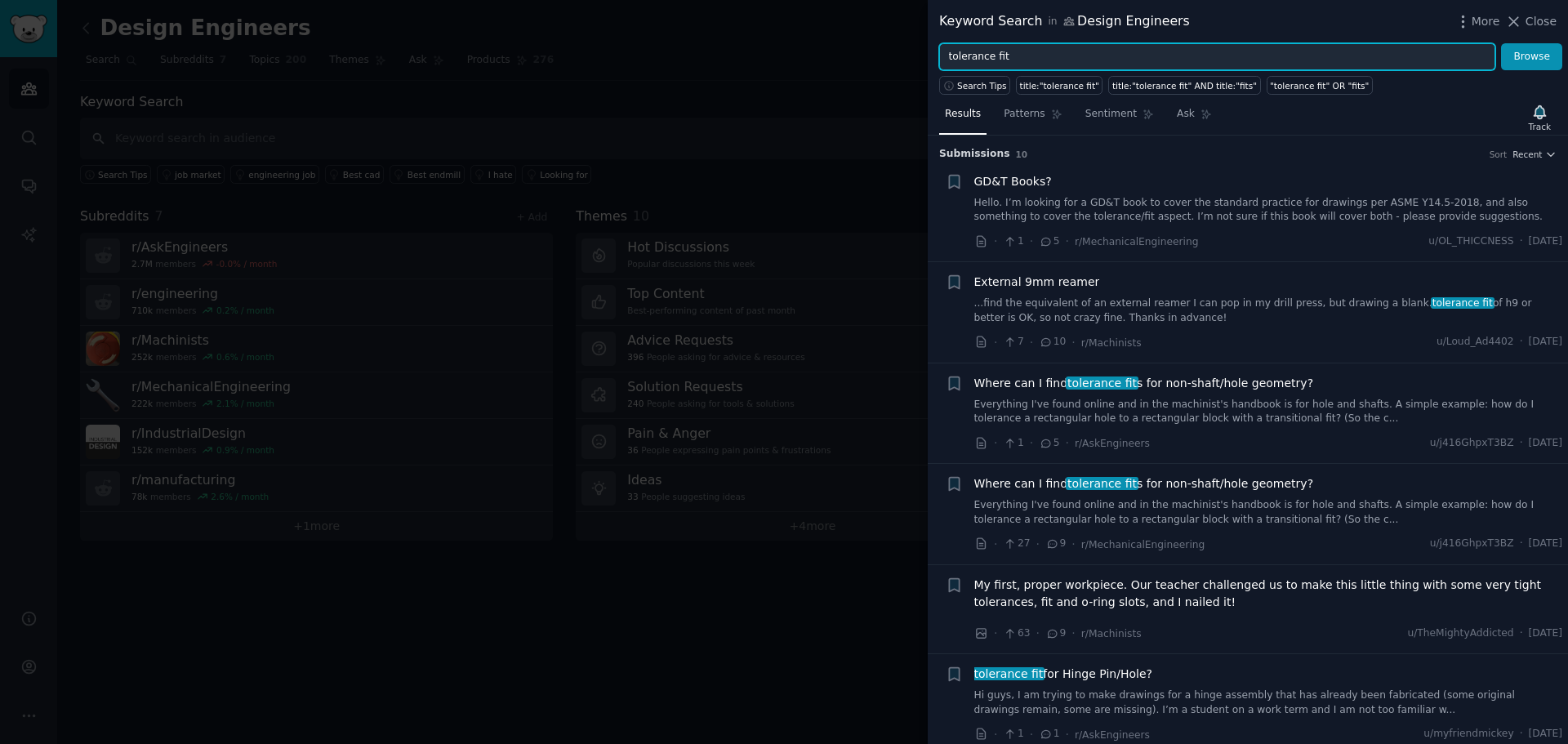
click at [1039, 54] on input "tolerance fit" at bounding box center [1217, 57] width 556 height 27
drag, startPoint x: 1039, startPoint y: 54, endPoint x: 907, endPoint y: 49, distance: 132.1
click at [907, 49] on div "Keyword Search in Design Engineers More Close tolerance fit Browse Search Tips …" at bounding box center [784, 372] width 1568 height 744
paste input "stack-up"
type input "tolerance stack-up"
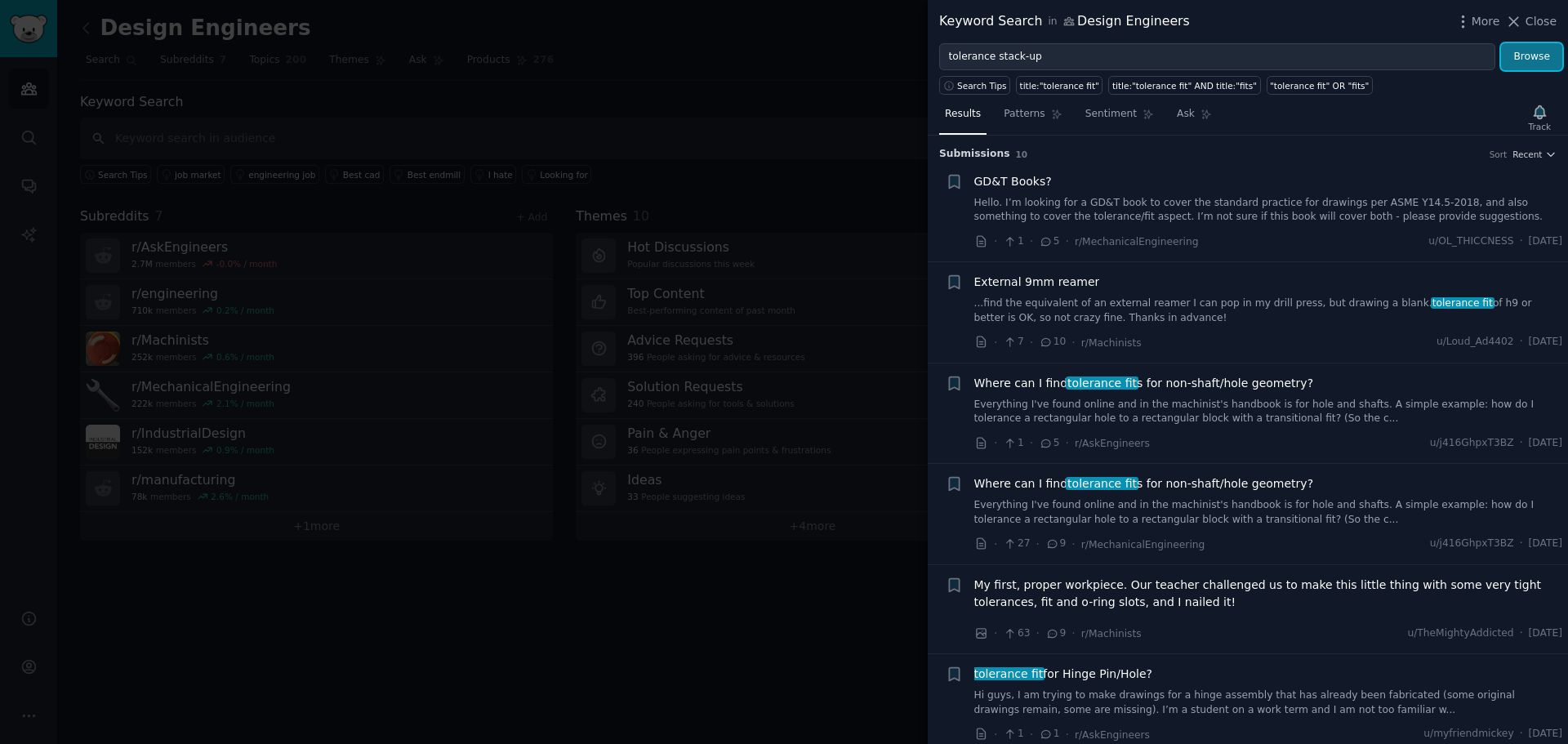
click at [1514, 63] on button "Browse" at bounding box center [1531, 57] width 61 height 27
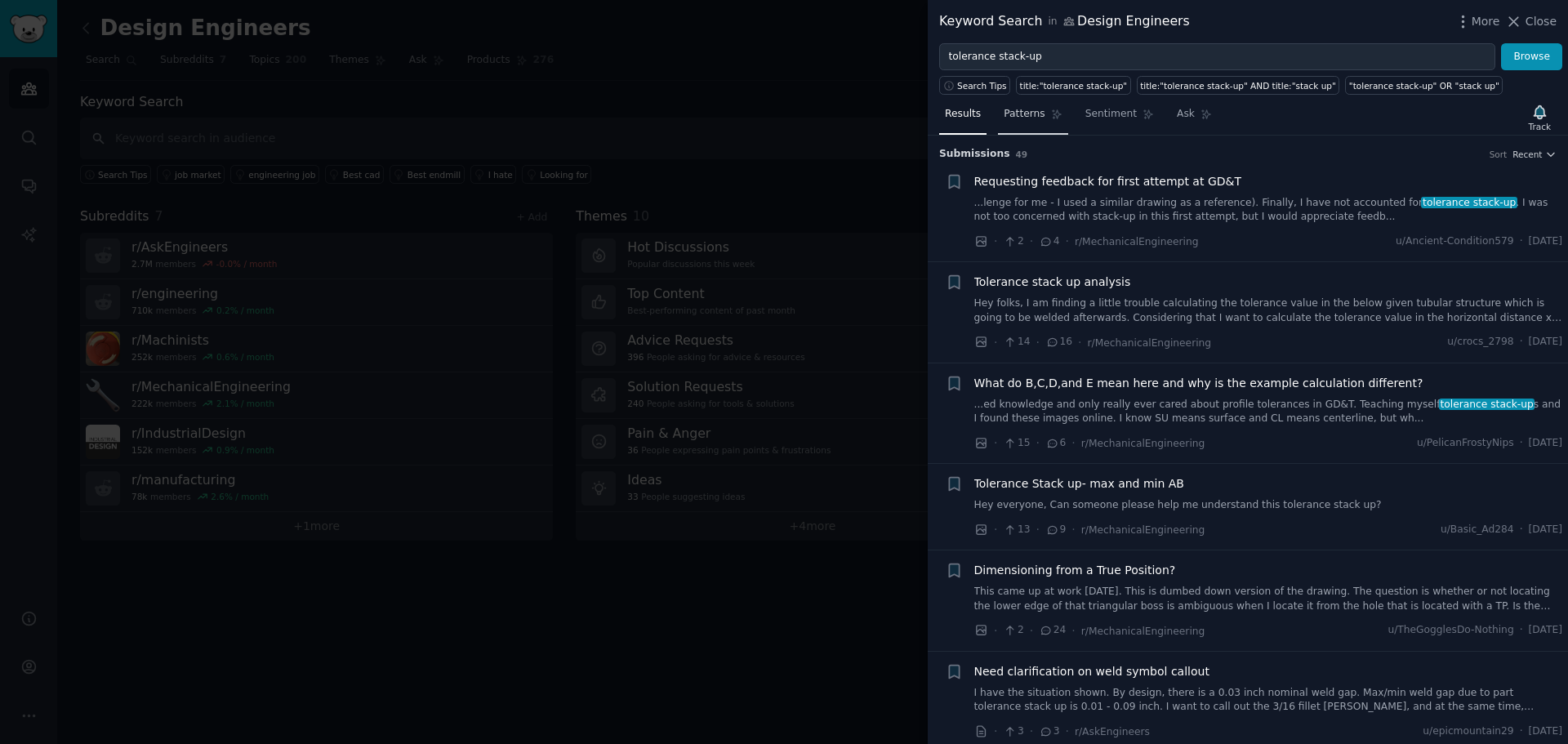
click at [1029, 119] on span "Patterns" at bounding box center [1024, 115] width 41 height 15
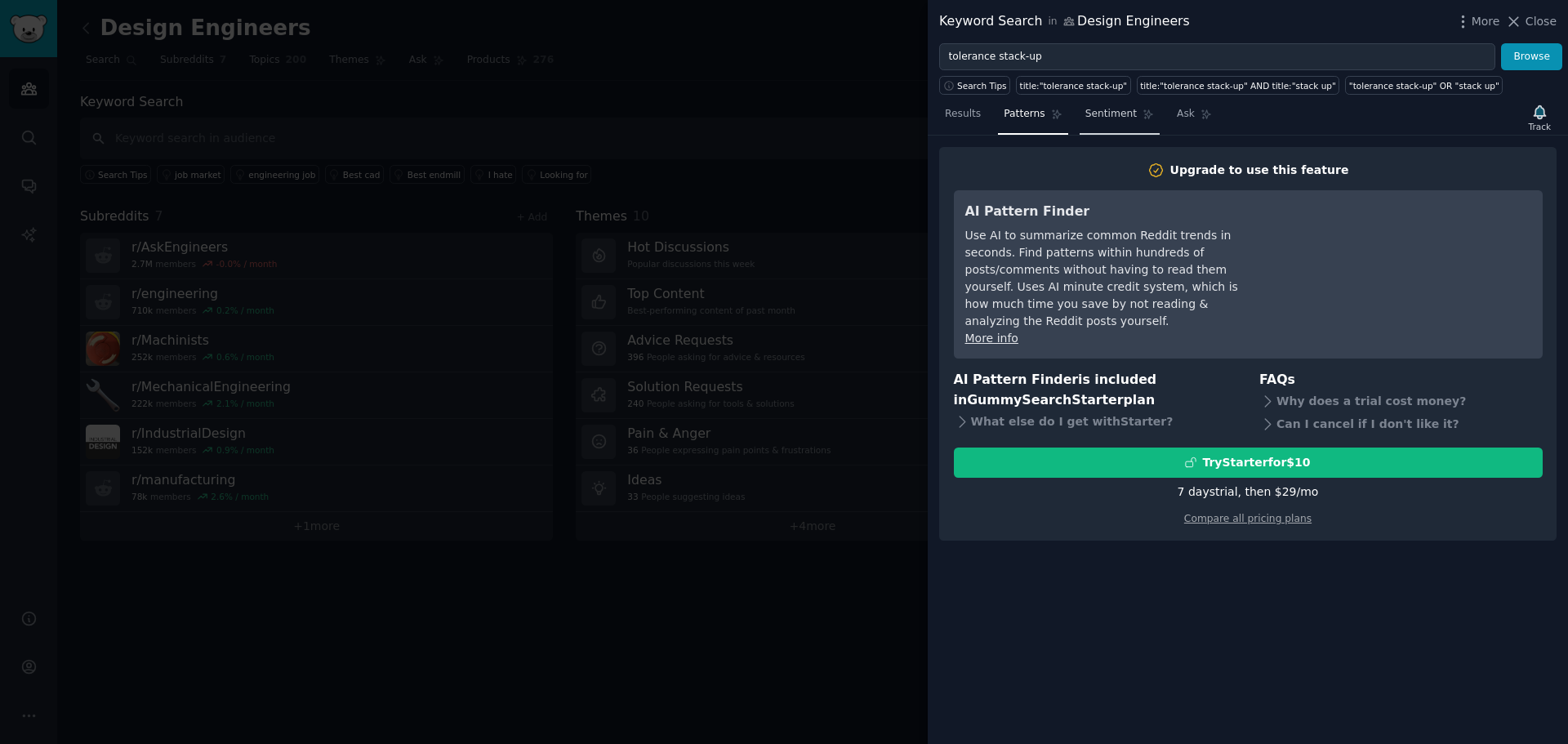
click at [1100, 116] on span "Sentiment" at bounding box center [1111, 115] width 51 height 15
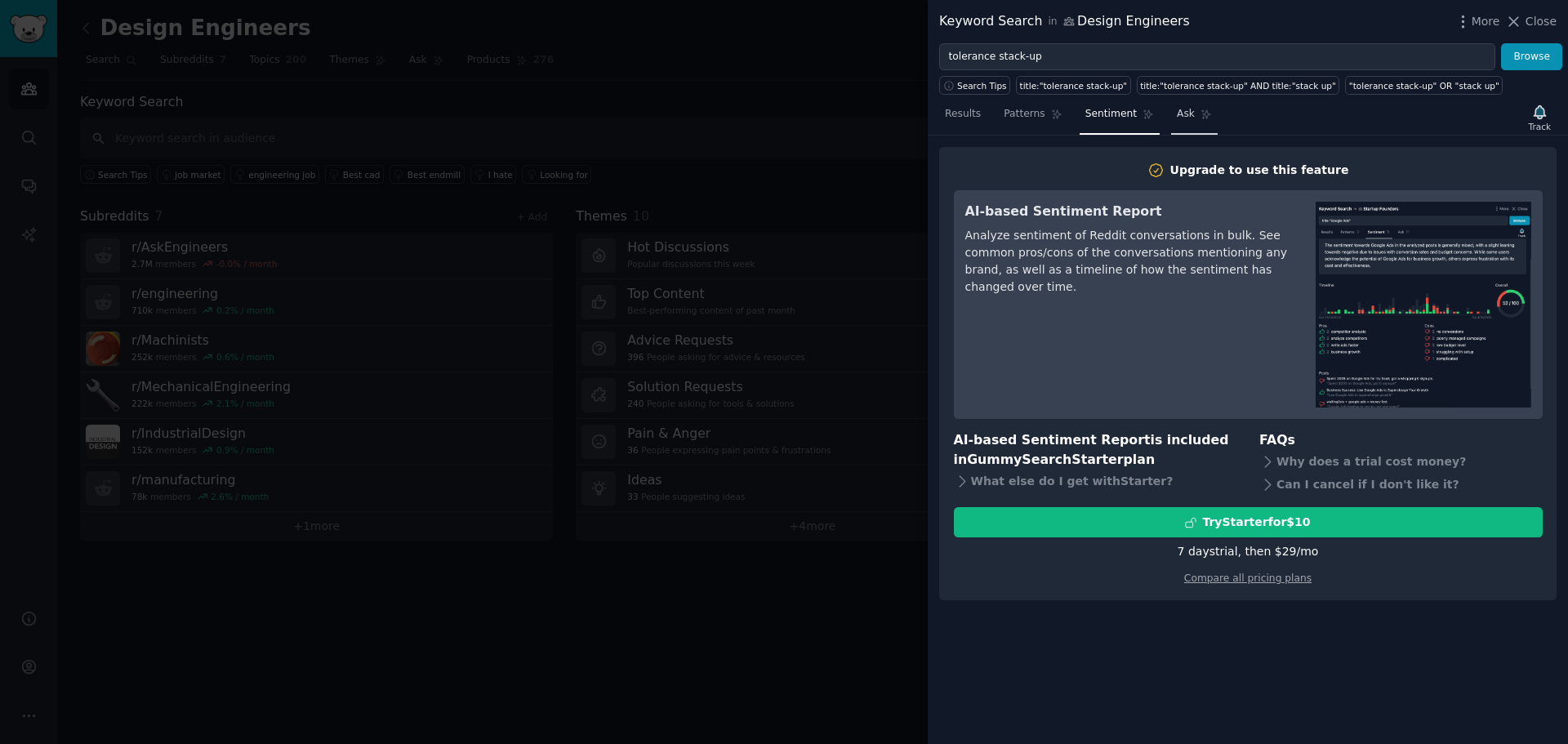
click at [1171, 122] on link "Ask" at bounding box center [1194, 118] width 47 height 34
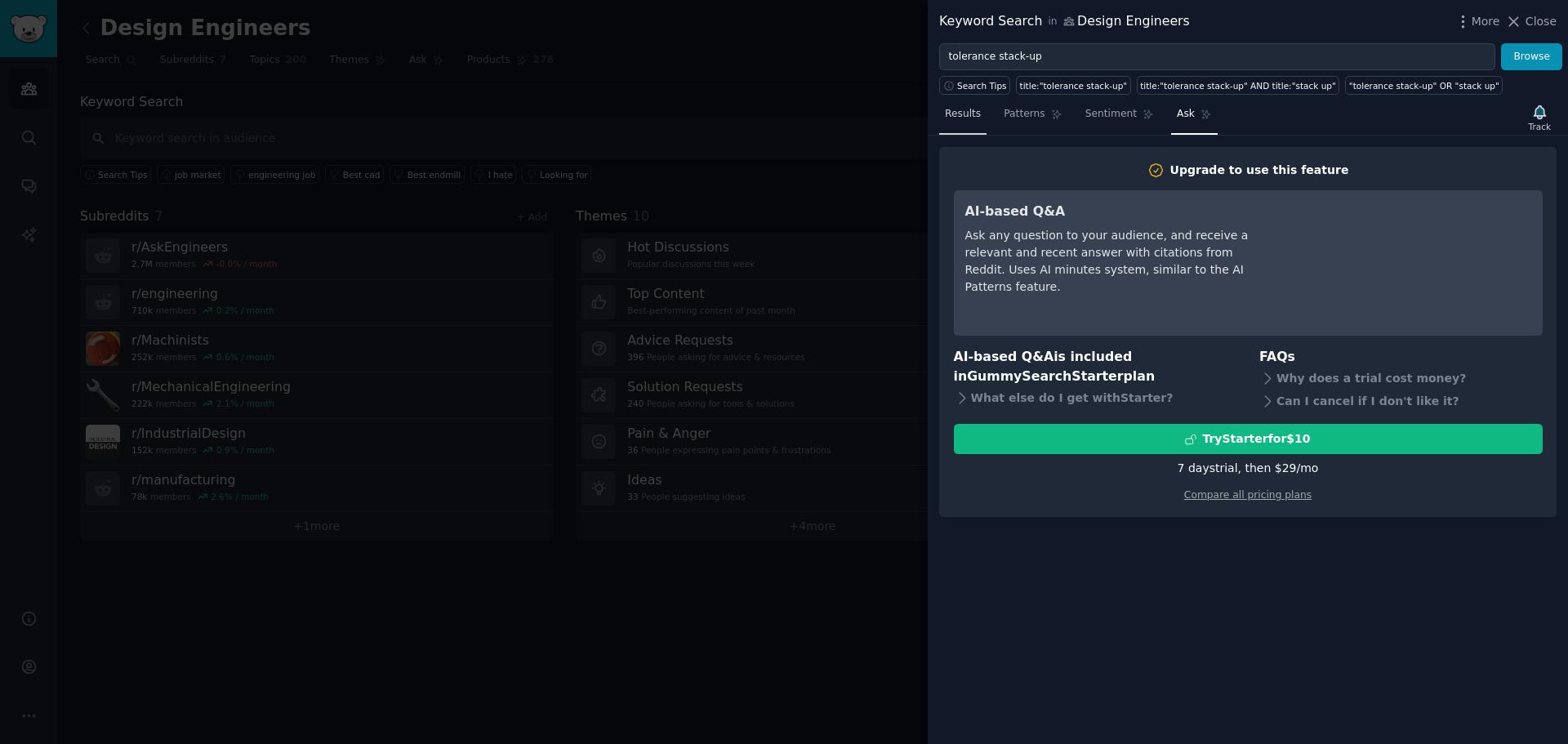
click at [965, 120] on span "Results" at bounding box center [962, 115] width 36 height 15
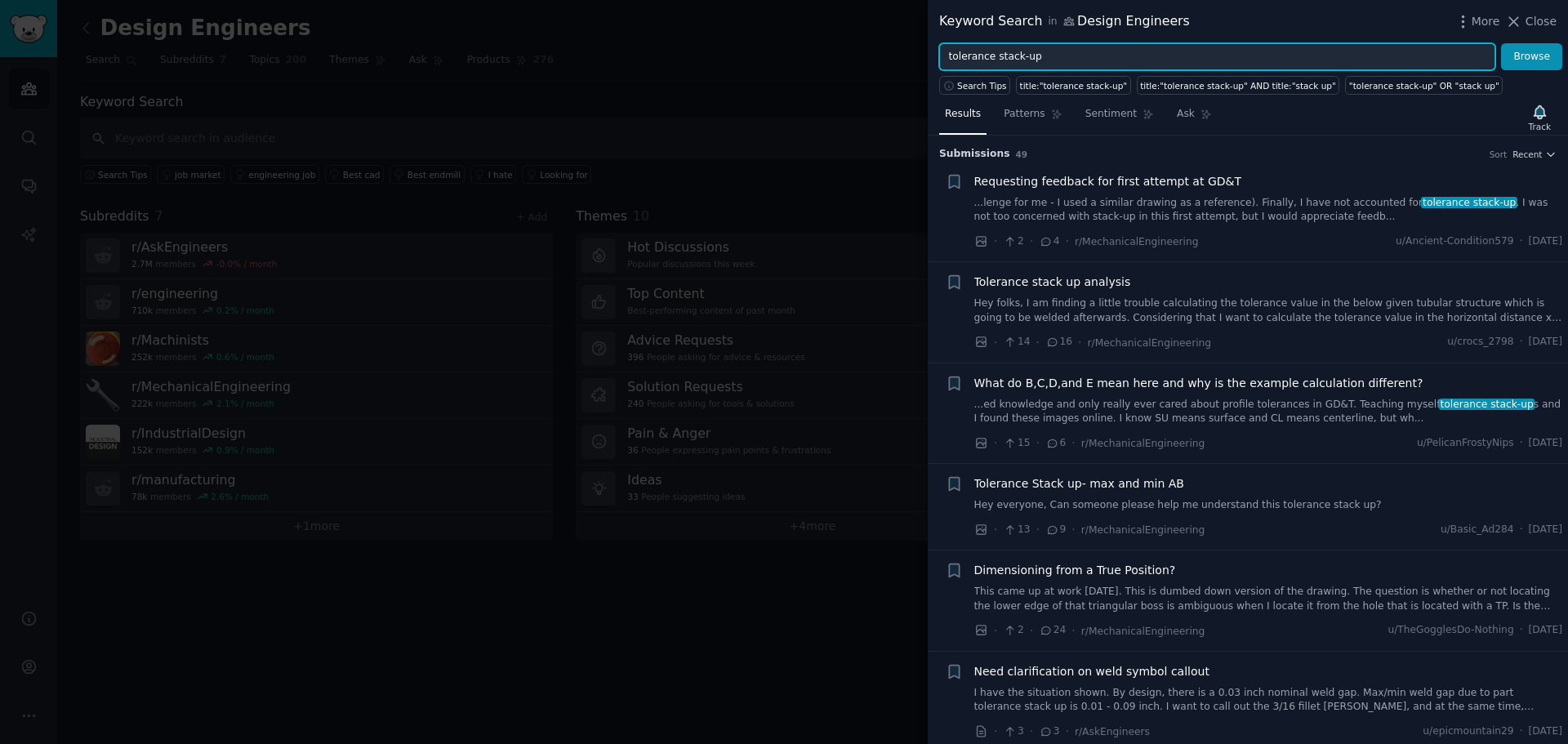
drag, startPoint x: 1077, startPoint y: 54, endPoint x: 898, endPoint y: 58, distance: 179.0
click at [904, 60] on div "Keyword Search in Design Engineers More Close tolerance stack-up Browse Search …" at bounding box center [784, 372] width 1568 height 744
